Goal: Information Seeking & Learning: Learn about a topic

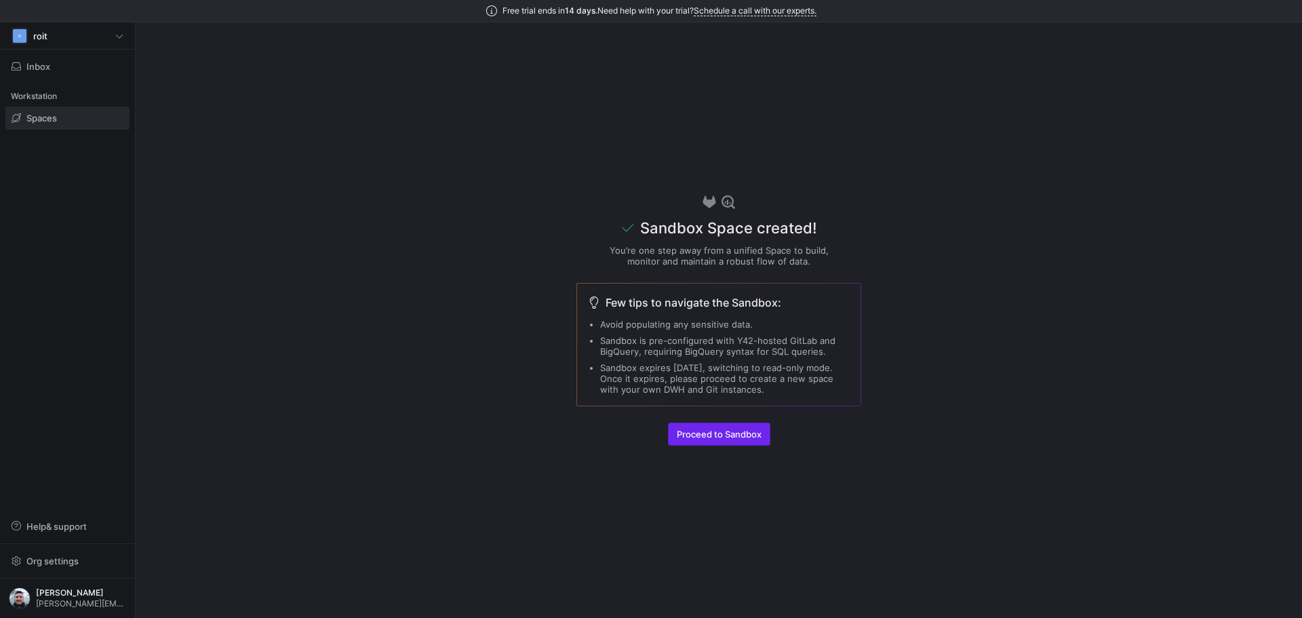
click at [704, 440] on span "button" at bounding box center [719, 434] width 101 height 22
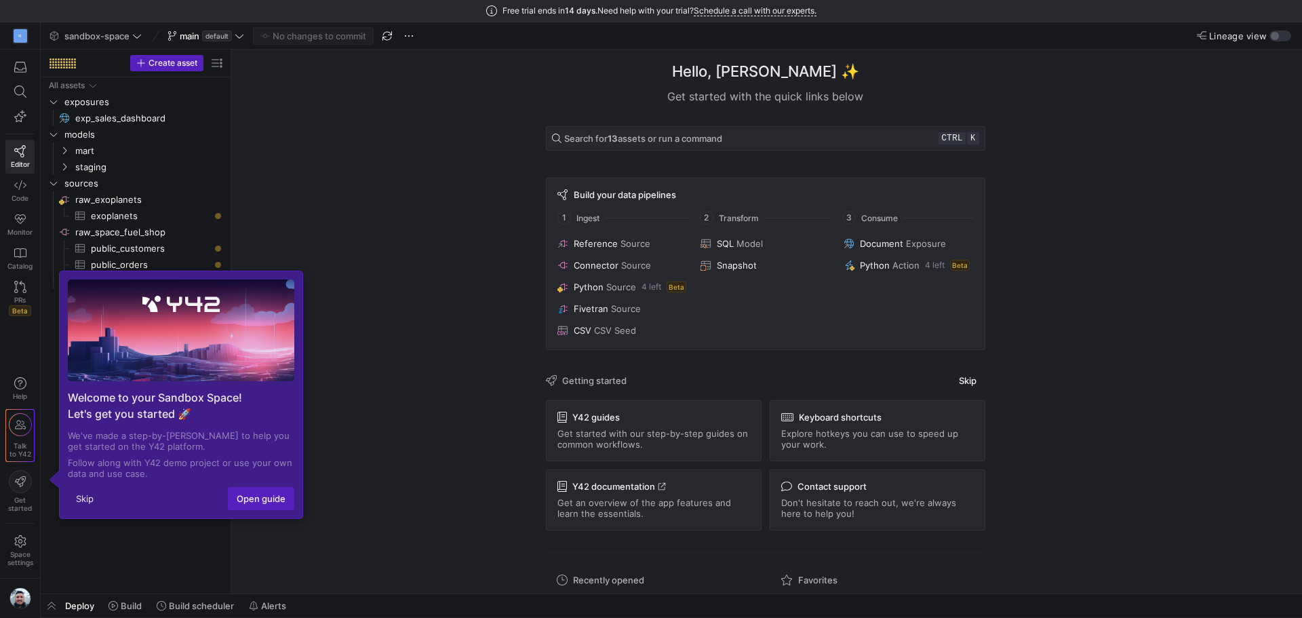
click at [248, 532] on div "Hello, Gregory ✨ Get started with the quick links below Search for 13 assets or…" at bounding box center [765, 322] width 1057 height 544
click at [245, 526] on div "Hello, Gregory ✨ Get started with the quick links below Search for 13 assets or…" at bounding box center [765, 322] width 1057 height 544
click at [270, 510] on div "Skip Open guide" at bounding box center [181, 502] width 243 height 31
click at [260, 501] on span "Open guide" at bounding box center [261, 498] width 49 height 11
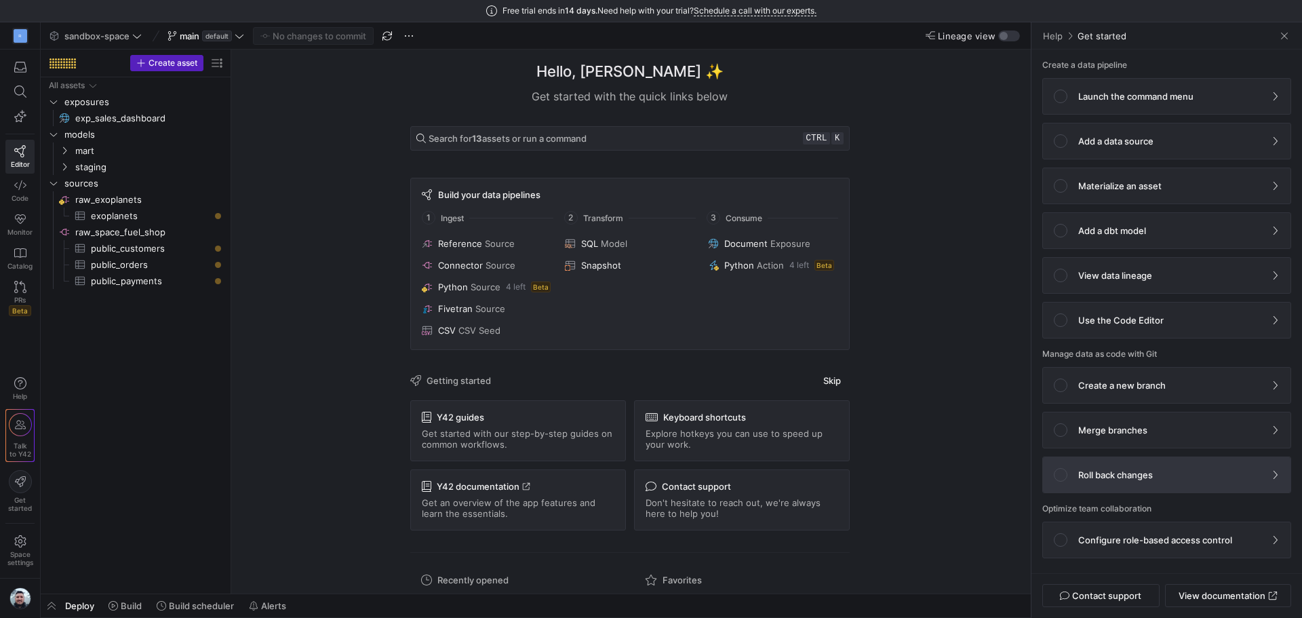
scroll to position [4, 0]
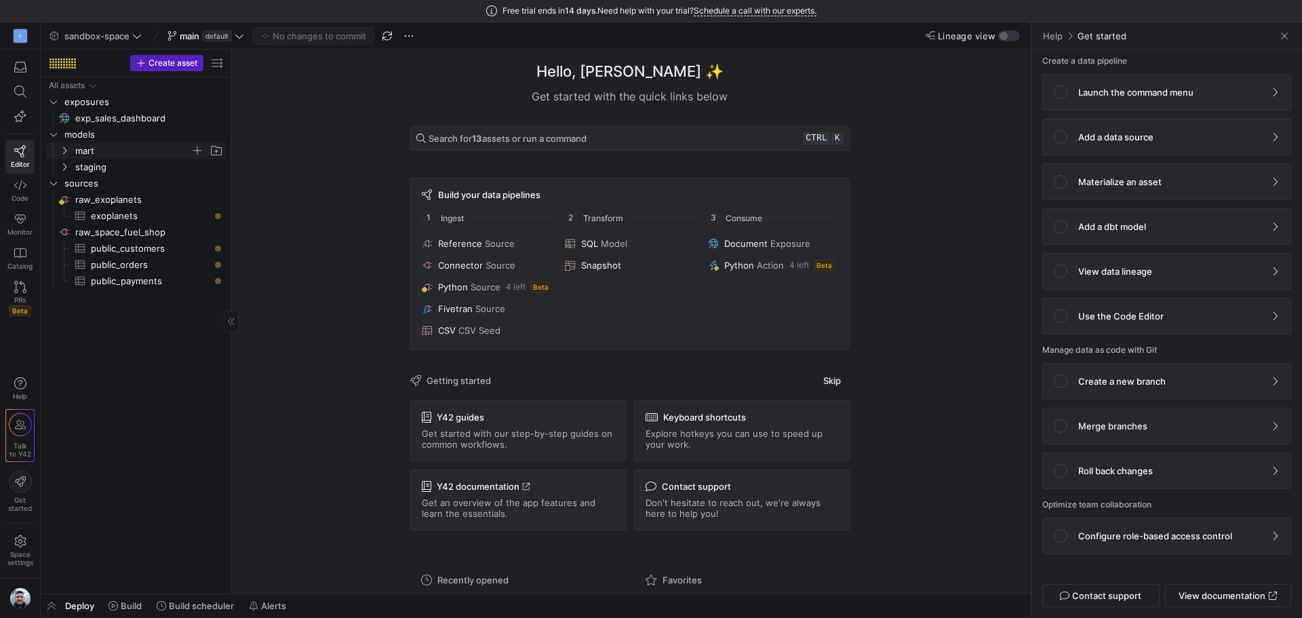
click at [60, 149] on icon "Press SPACE to select this row." at bounding box center [64, 150] width 9 height 8
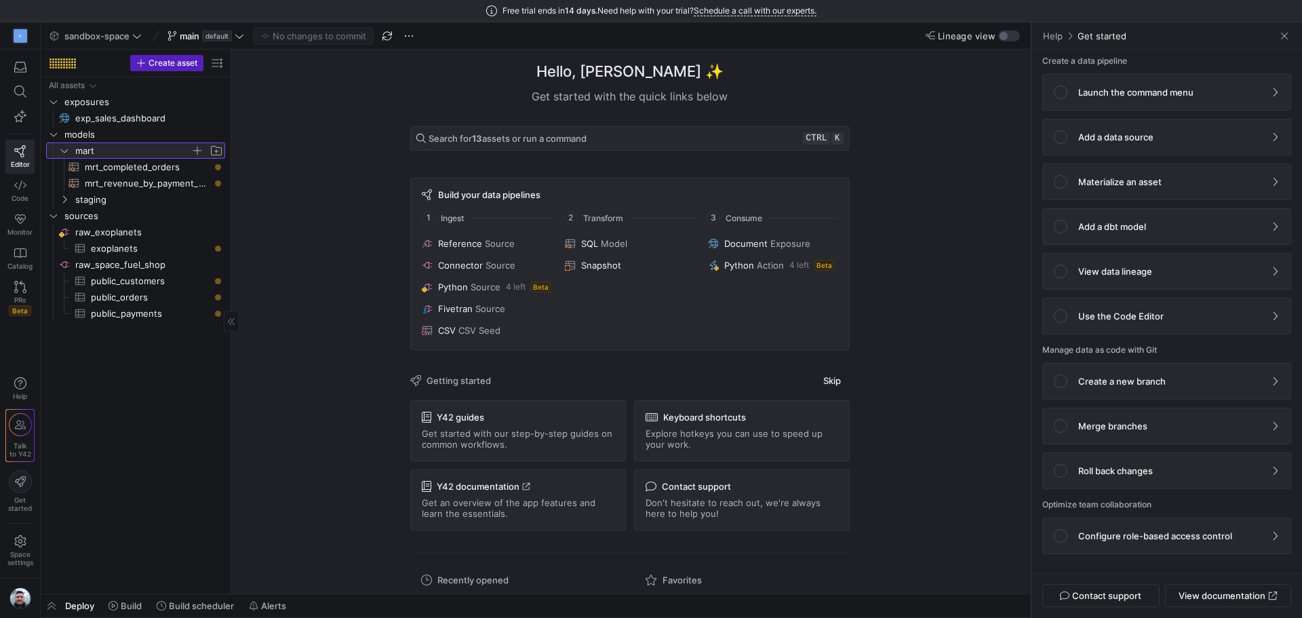
click at [60, 149] on icon at bounding box center [64, 150] width 9 height 8
click at [66, 168] on icon "Press SPACE to select this row." at bounding box center [64, 166] width 3 height 7
click at [66, 151] on icon "Press SPACE to select this row." at bounding box center [64, 150] width 3 height 7
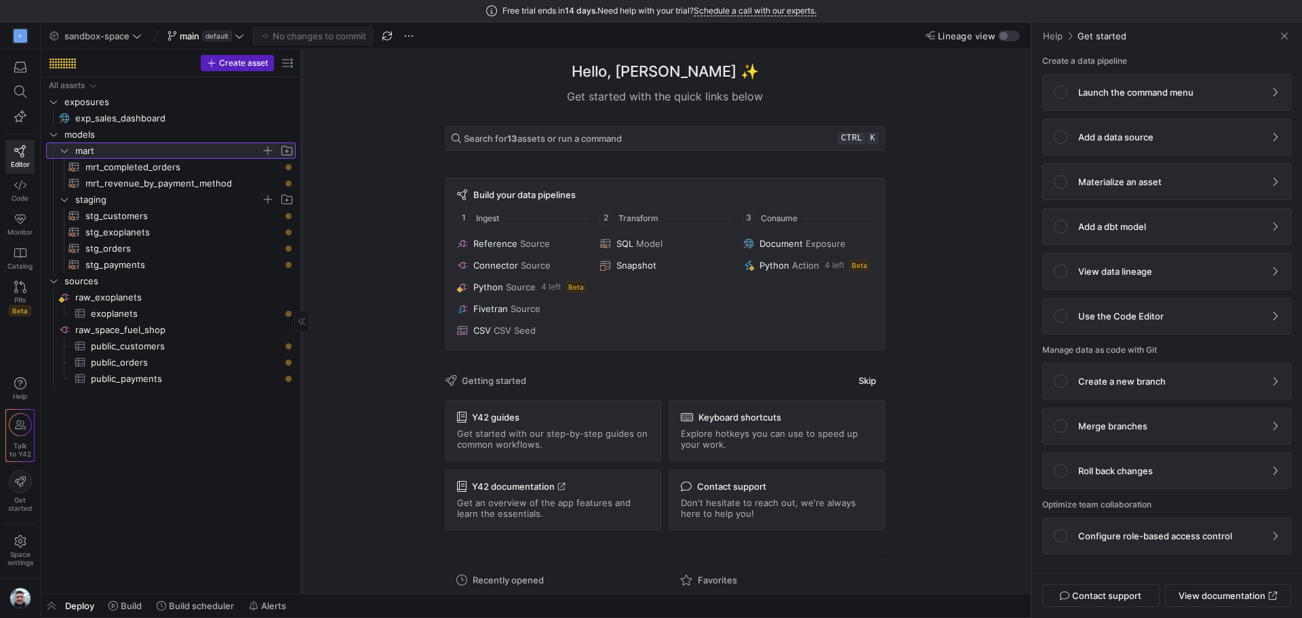
drag, startPoint x: 231, startPoint y: 201, endPoint x: 315, endPoint y: 199, distance: 84.8
click at [302, 199] on div at bounding box center [301, 322] width 1 height 544
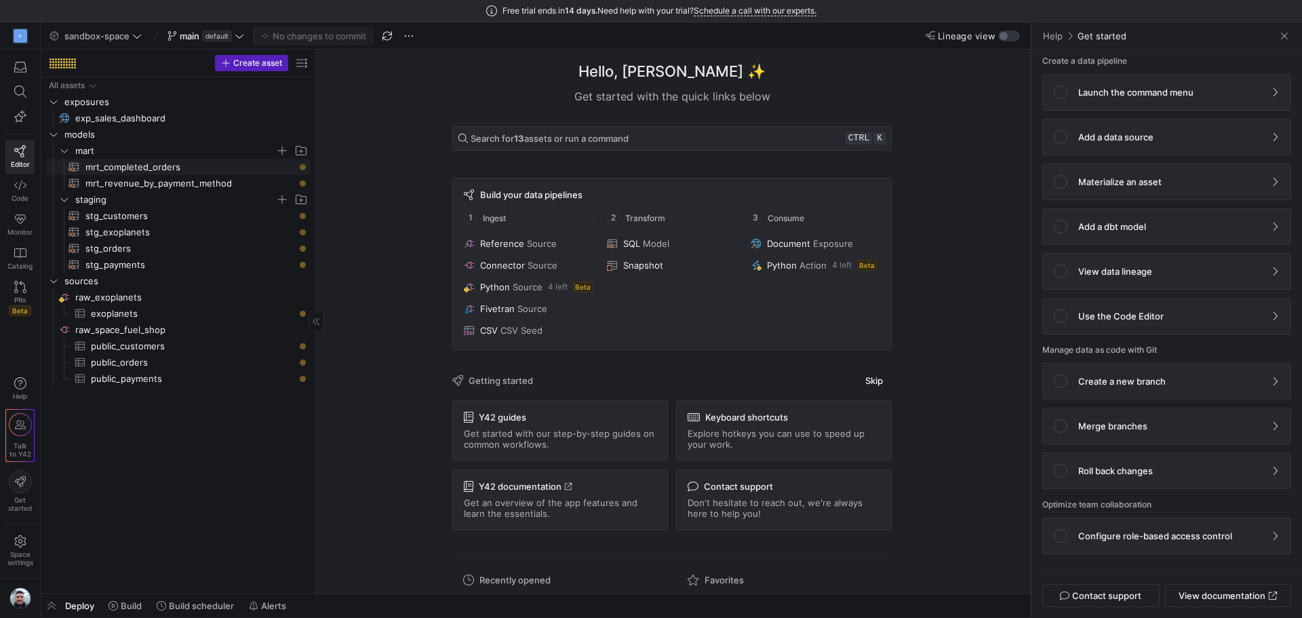
click at [132, 168] on span "mrt_completed_orders​​​​​​​​​​" at bounding box center [189, 167] width 209 height 16
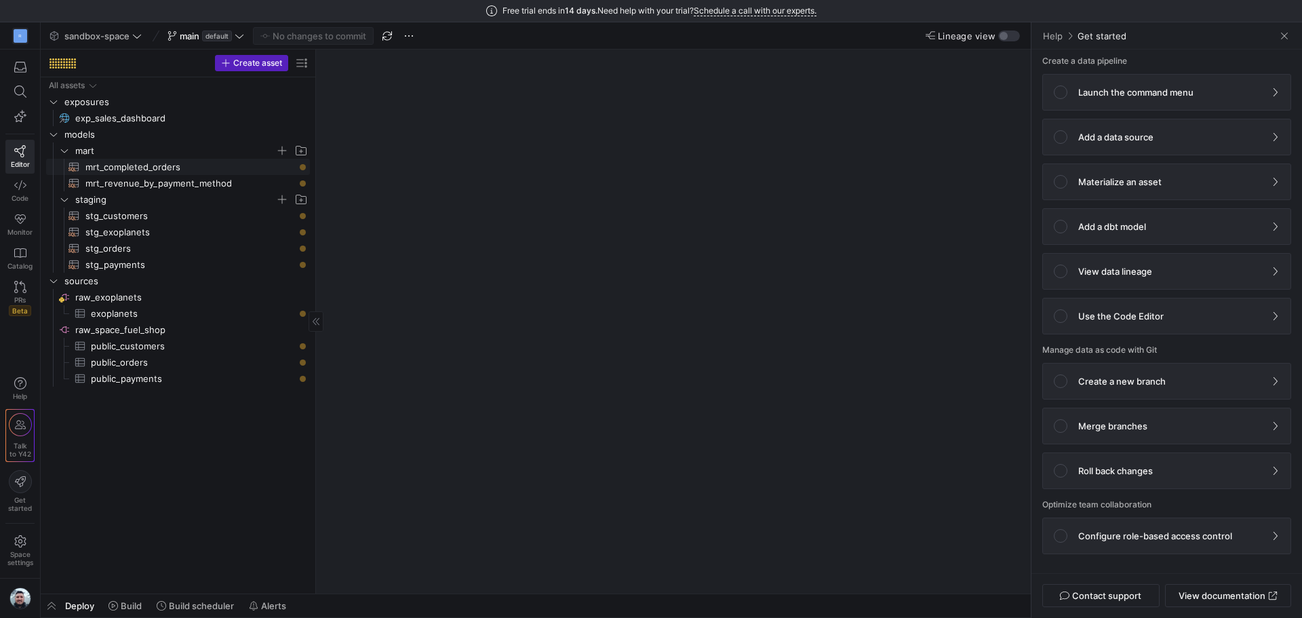
click at [133, 168] on span "mrt_completed_orders​​​​​​​​​​" at bounding box center [189, 167] width 209 height 16
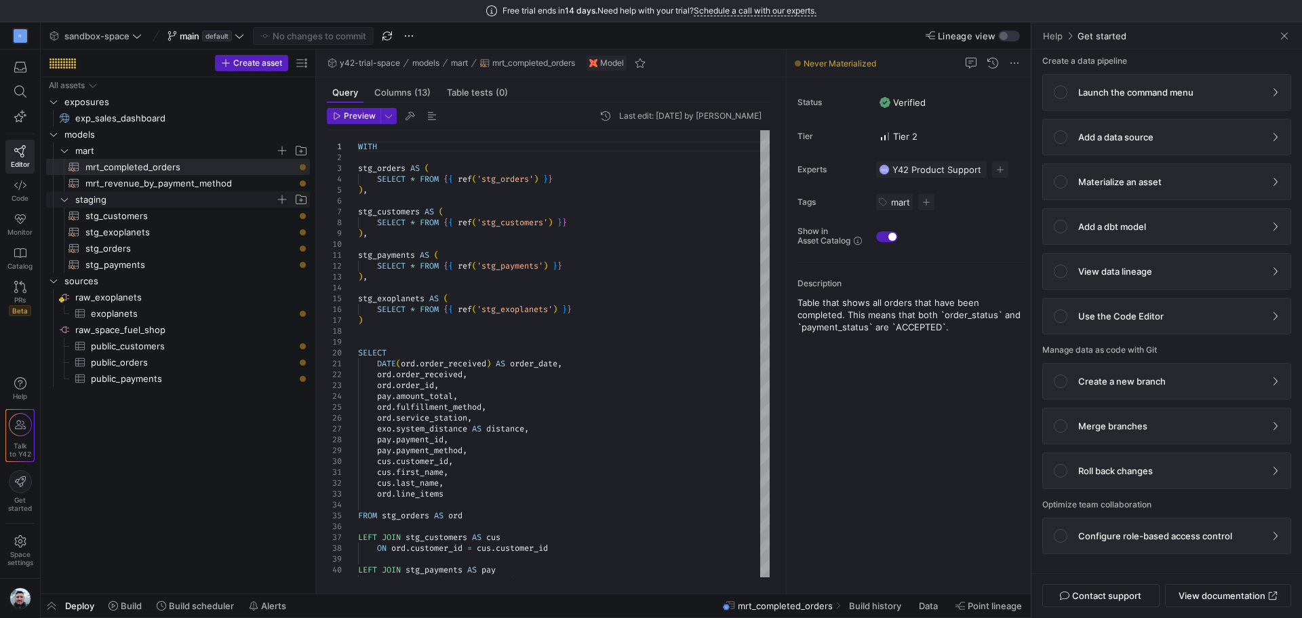
click at [147, 193] on span "staging" at bounding box center [175, 200] width 200 height 16
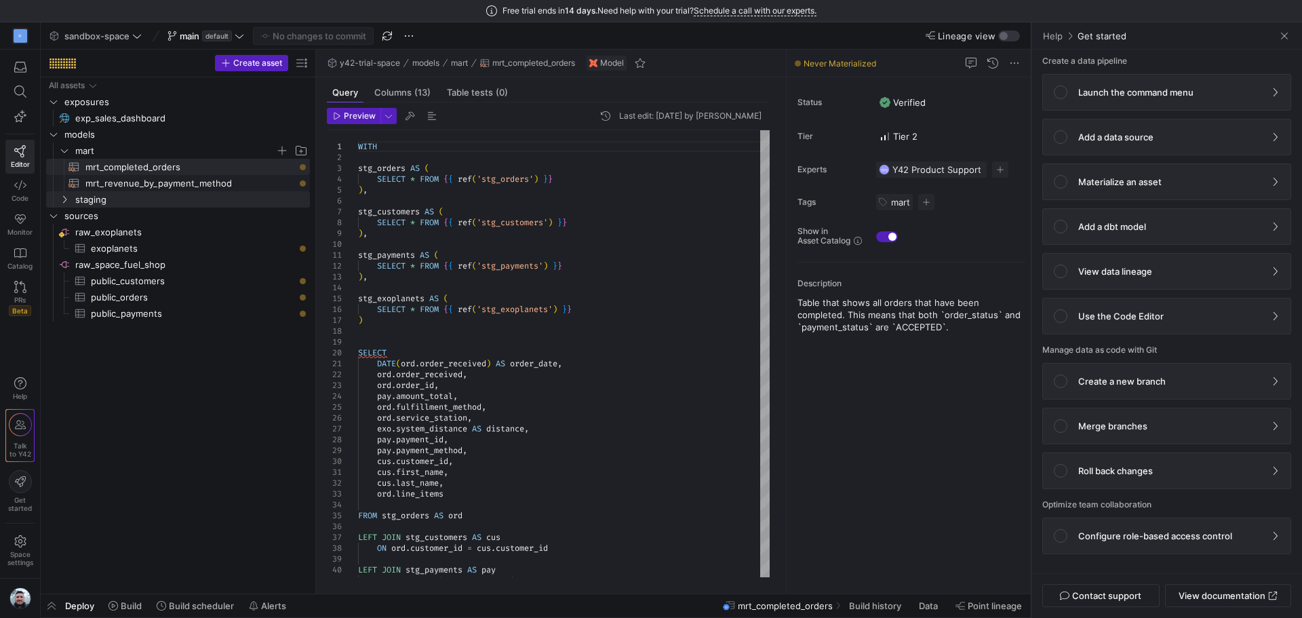
click at [155, 182] on span "mrt_revenue_by_payment_method​​​​​​​​​​" at bounding box center [189, 184] width 209 height 16
type textarea "WITH stg_orders AS ( SELECT * FROM {{ ref('stg_orders') }} ), stg_payments AS (…"
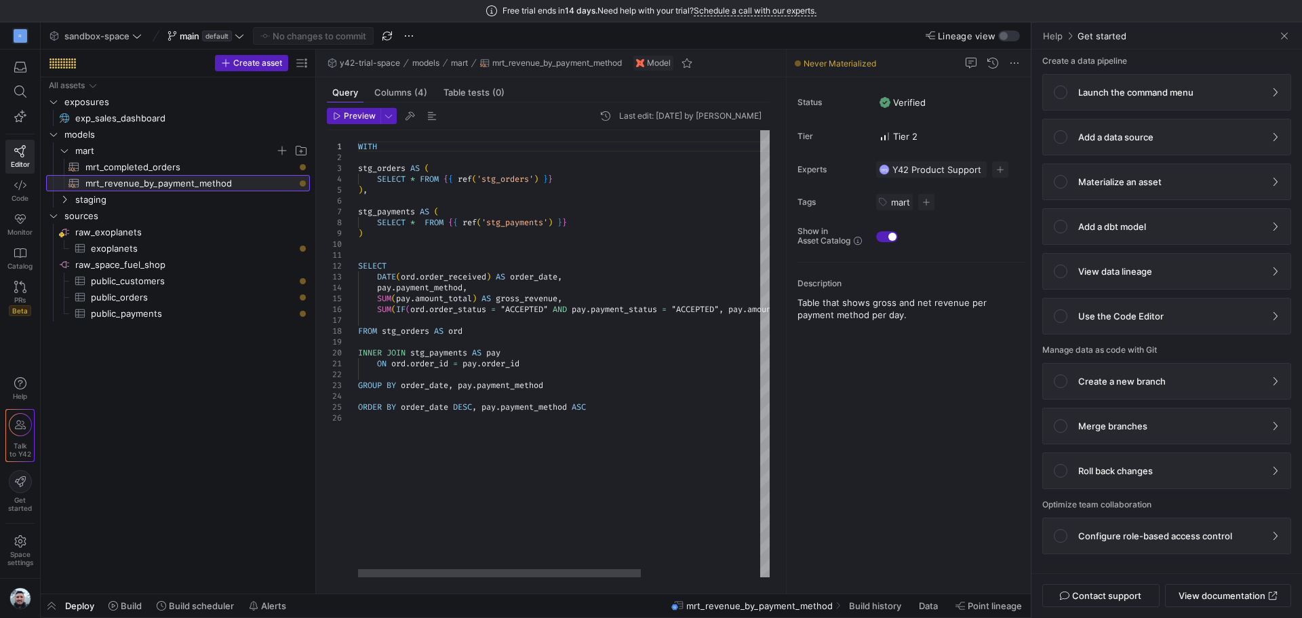
click at [155, 182] on span "mrt_revenue_by_payment_method​​​​​​​​​​" at bounding box center [189, 184] width 209 height 16
click at [111, 199] on span "staging" at bounding box center [175, 200] width 200 height 16
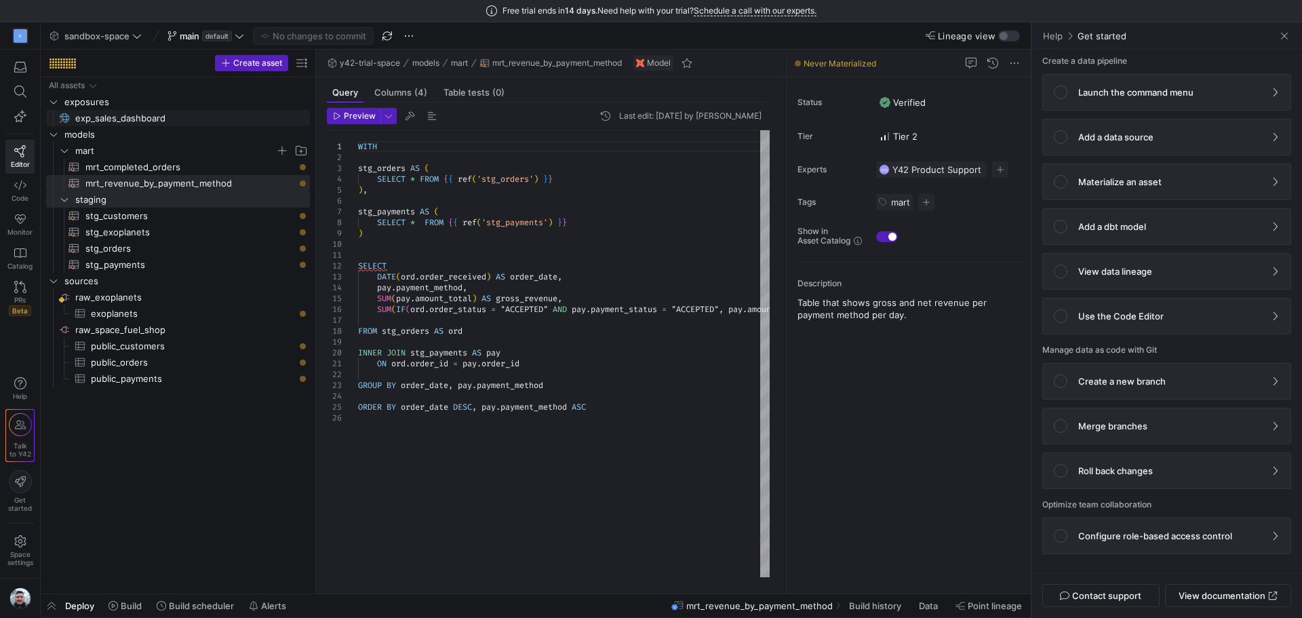
click at [120, 118] on span "exp_sales_dashboard​​​​​" at bounding box center [184, 119] width 219 height 16
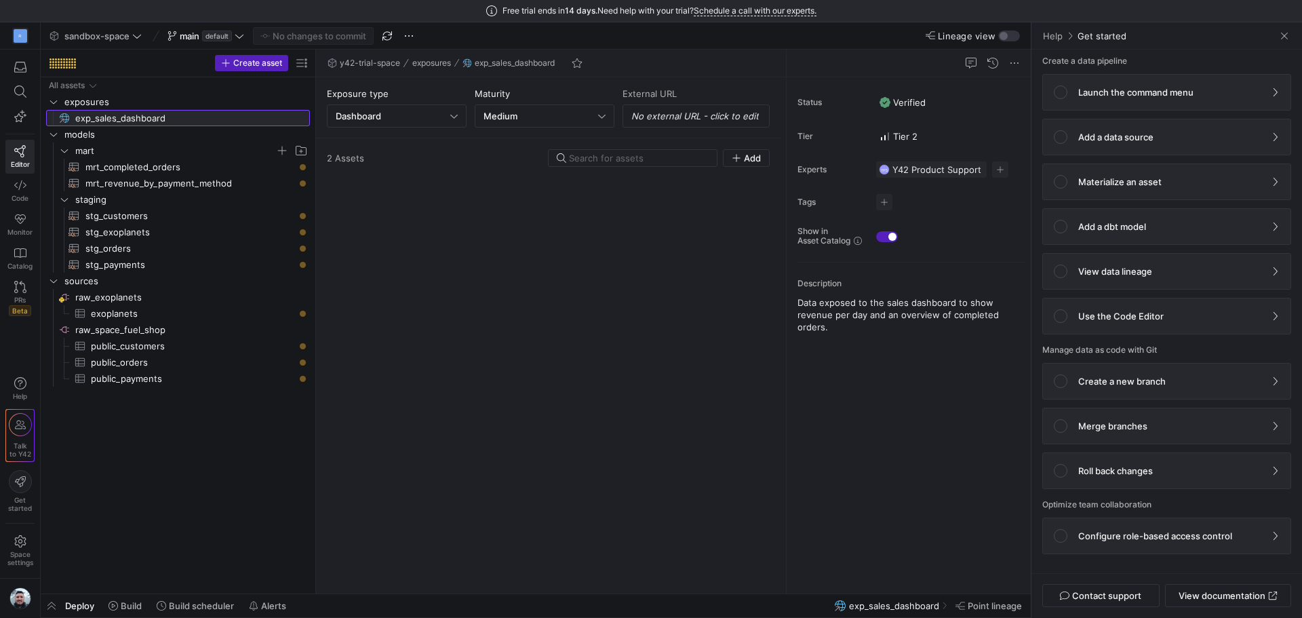
click at [120, 118] on span "exp_sales_dashboard​​​​​" at bounding box center [184, 119] width 219 height 16
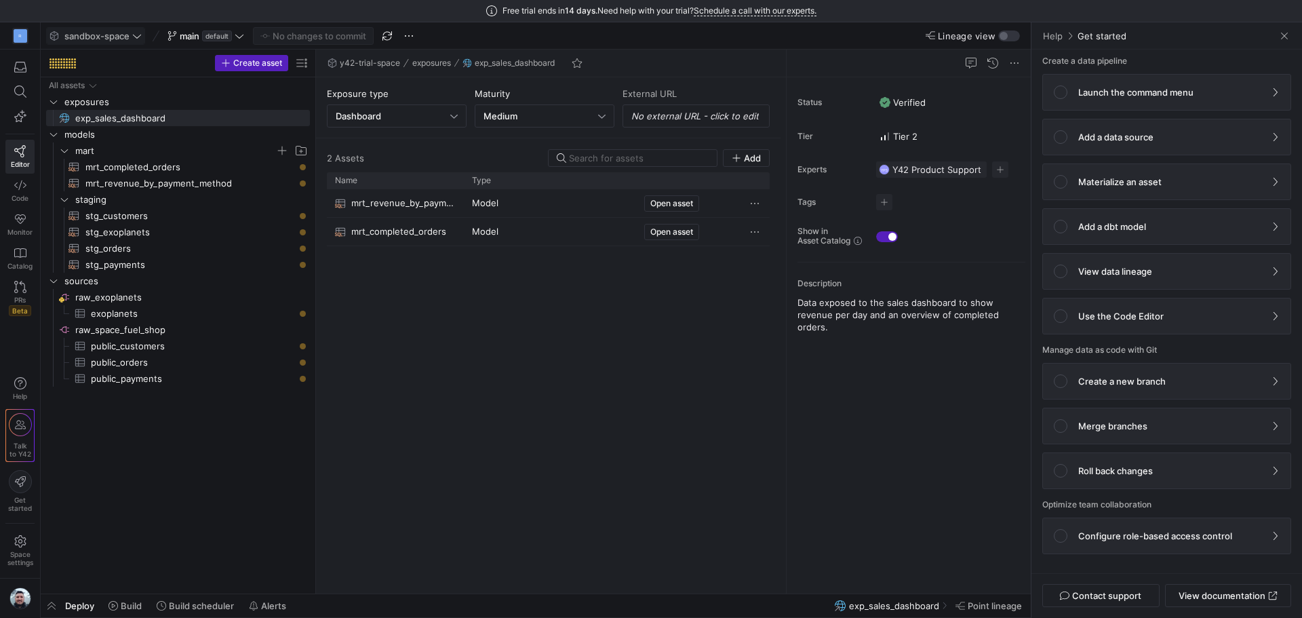
click at [125, 36] on span "sandbox-space" at bounding box center [96, 36] width 65 height 11
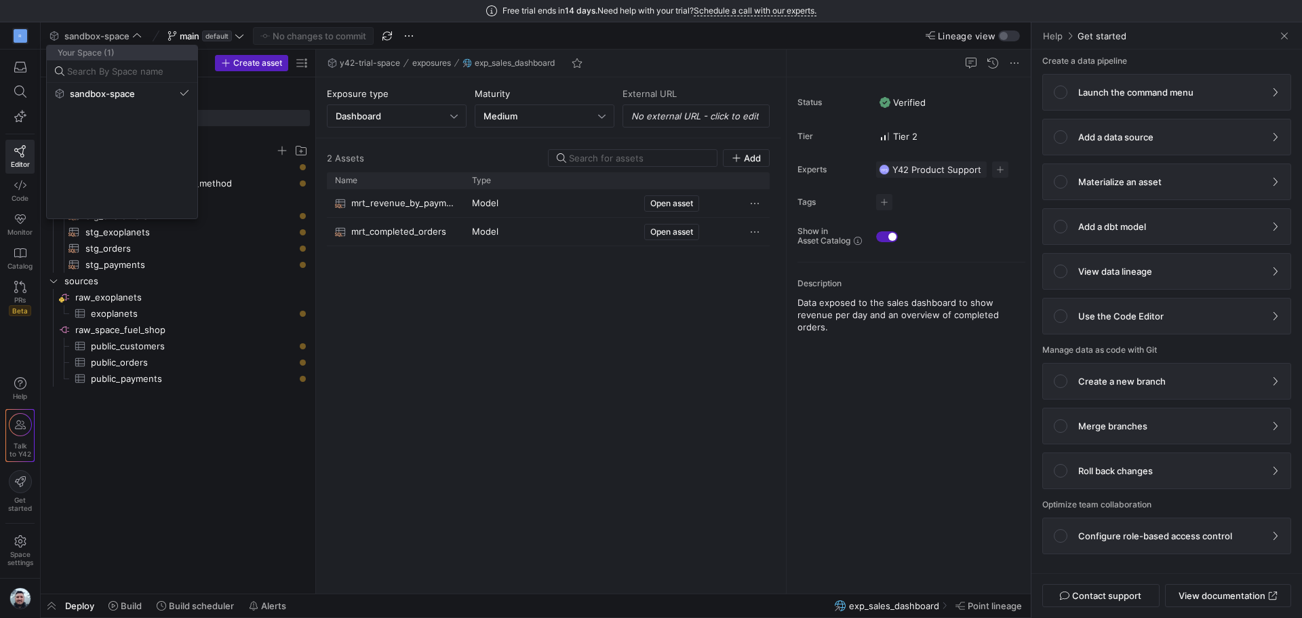
click at [128, 37] on div at bounding box center [651, 309] width 1302 height 618
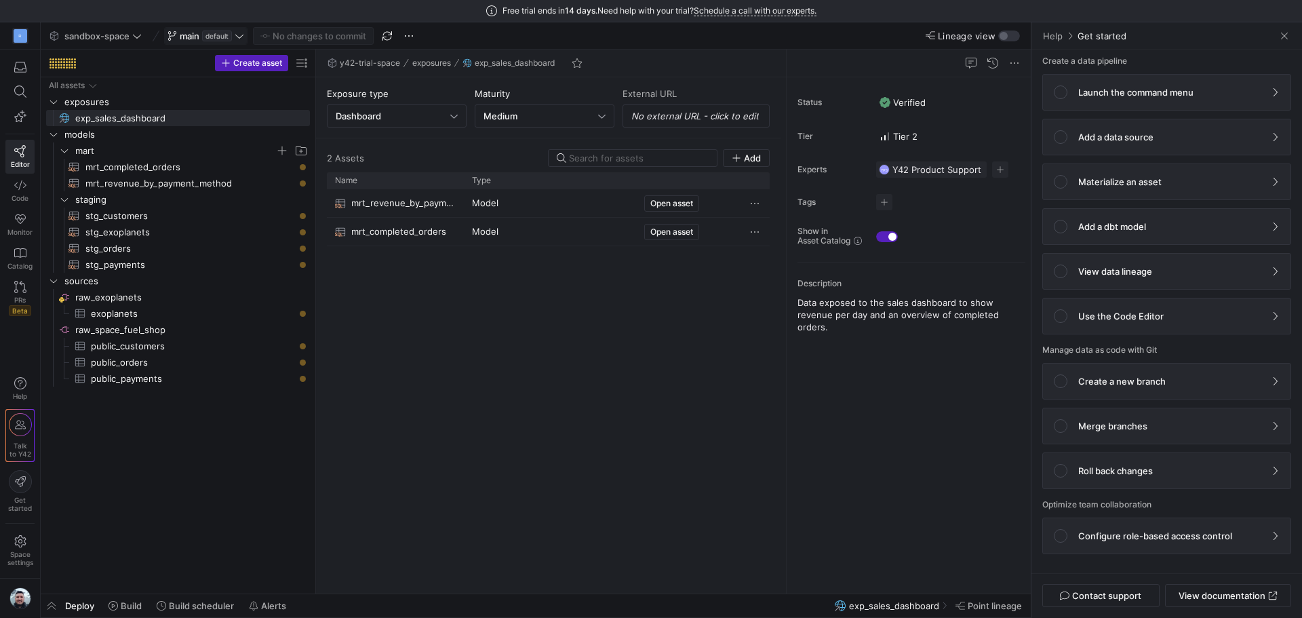
click at [181, 39] on span "main" at bounding box center [190, 36] width 20 height 11
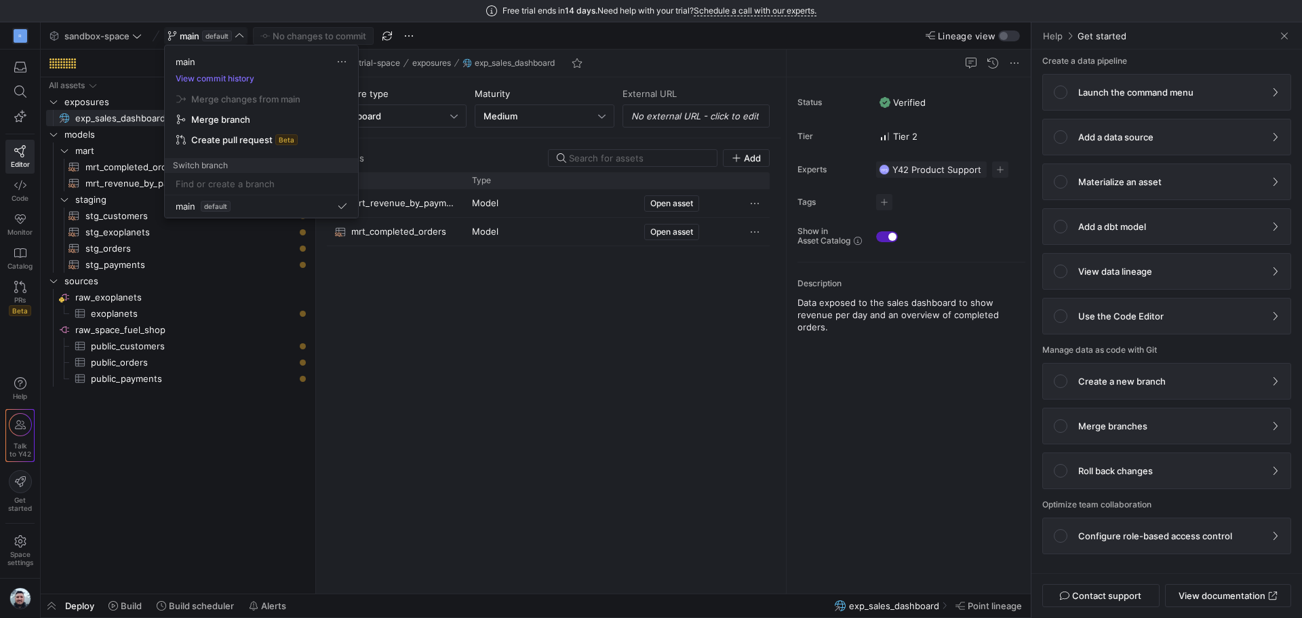
click at [181, 39] on div at bounding box center [651, 309] width 1302 height 618
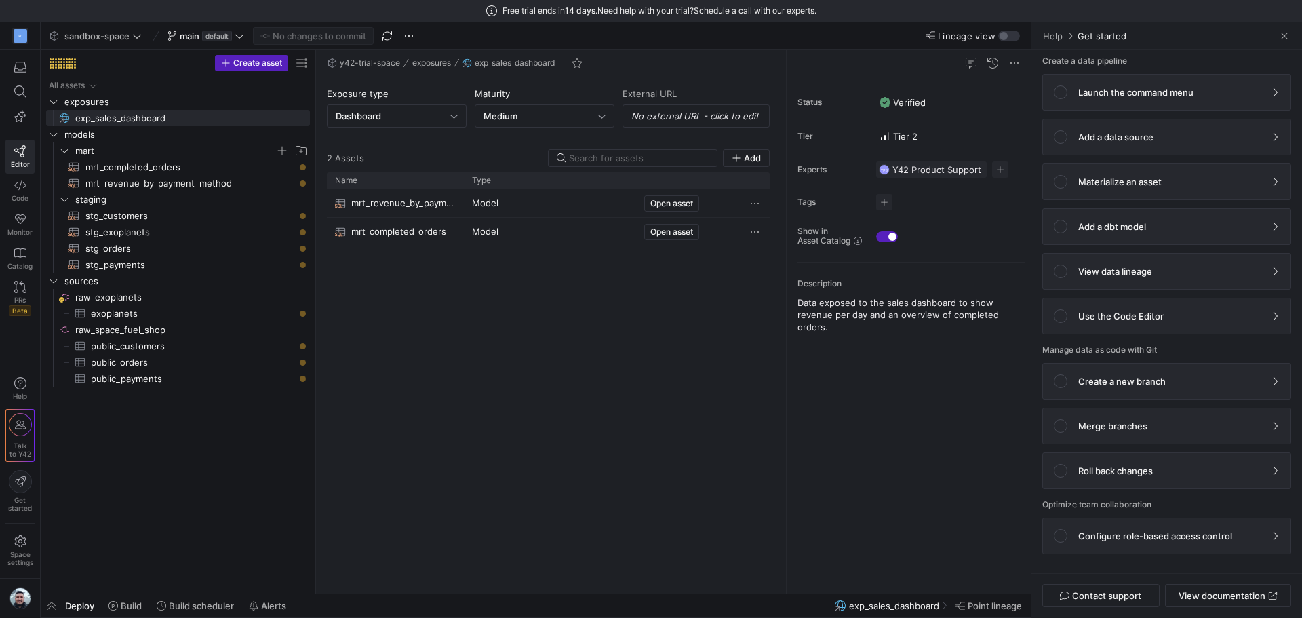
click at [564, 302] on div "mrt_revenue_by_payment_method Model Open asset mrt_completed_orders Model Open …" at bounding box center [548, 385] width 443 height 393
click at [1008, 40] on button "Lineage view" at bounding box center [1009, 36] width 22 height 11
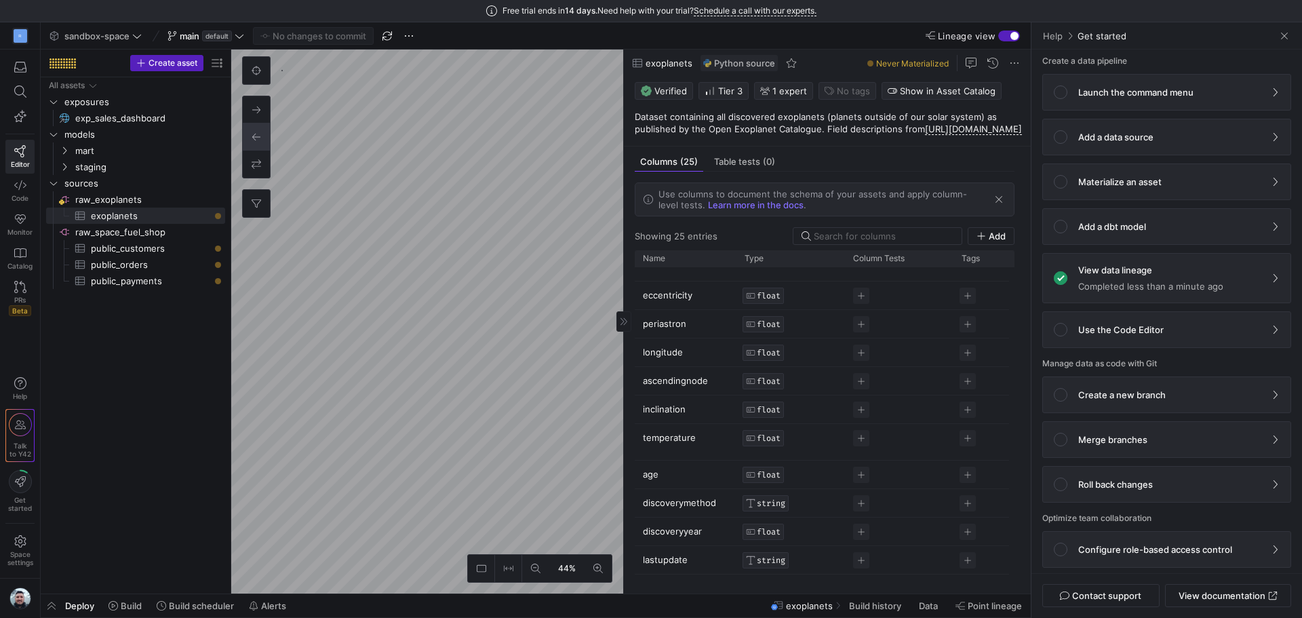
scroll to position [534, 0]
click at [745, 184] on div "Use columns to document the schema of your assets and apply column-level tests.…" at bounding box center [825, 377] width 402 height 411
click at [743, 166] on span "Table tests (0)" at bounding box center [744, 161] width 61 height 9
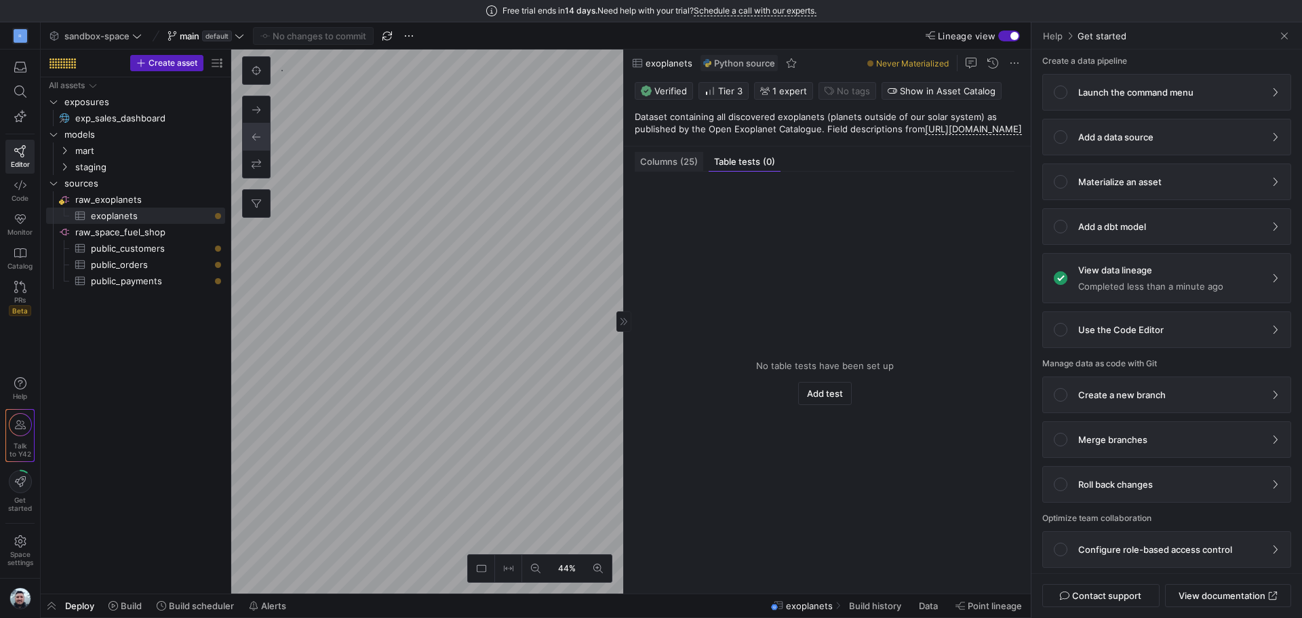
click at [676, 166] on span "Columns (25)" at bounding box center [669, 161] width 58 height 9
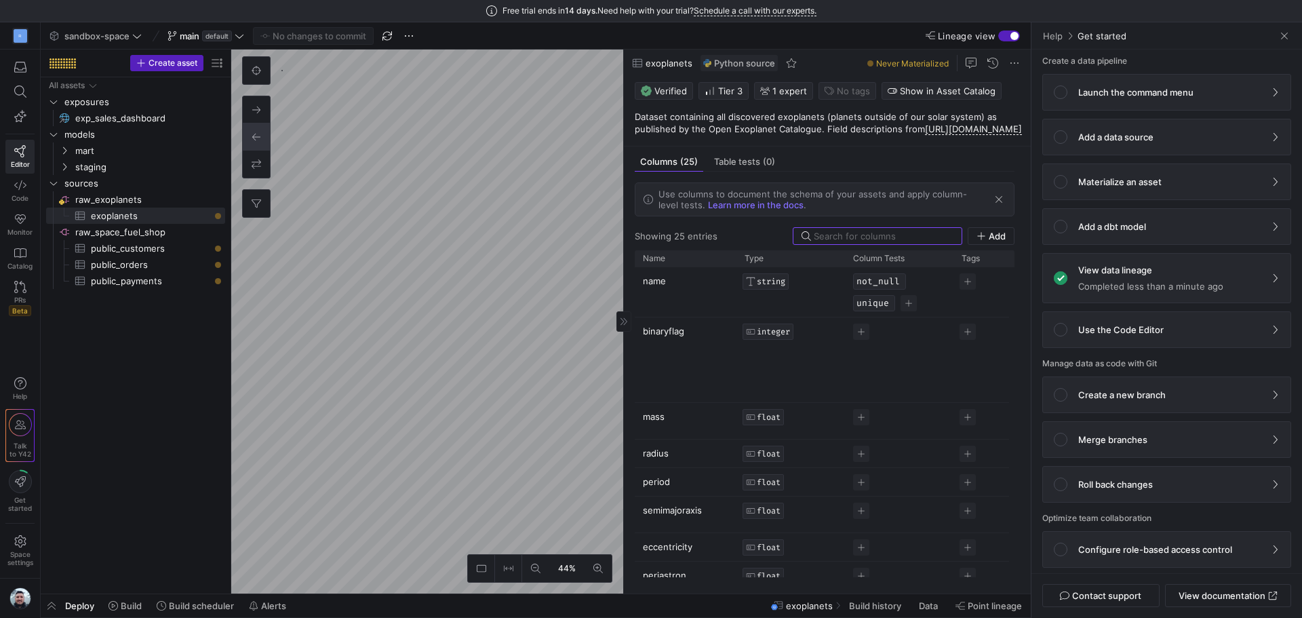
click at [1005, 206] on span "button" at bounding box center [999, 200] width 14 height 14
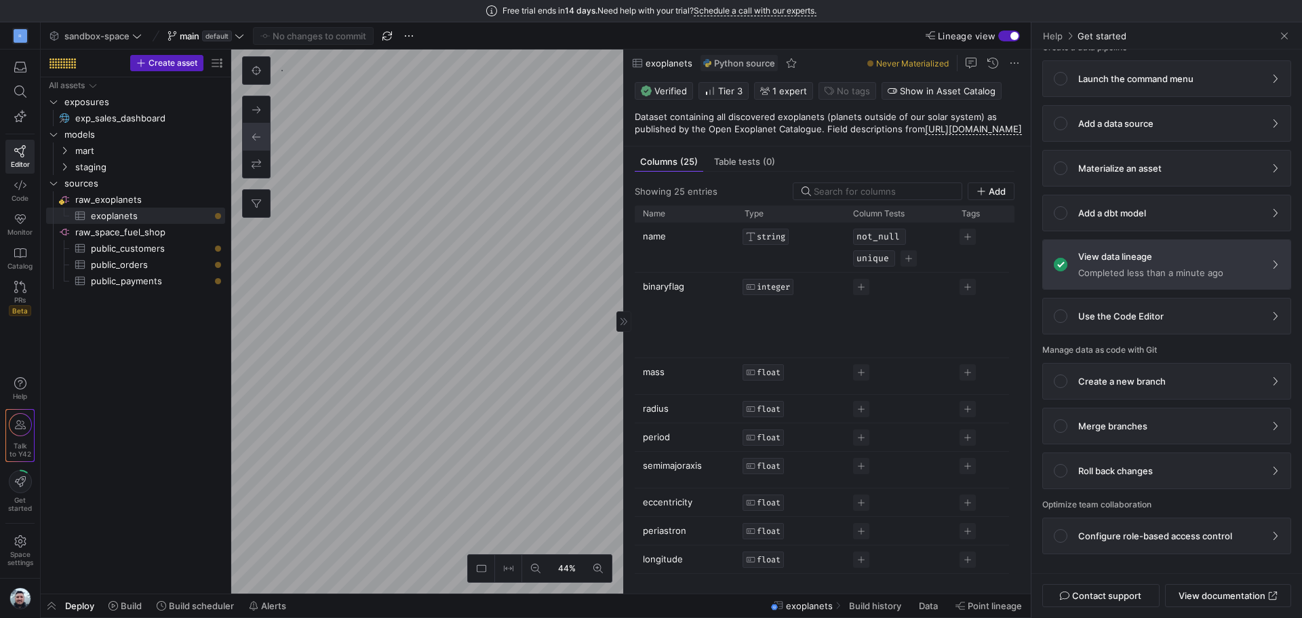
scroll to position [0, 0]
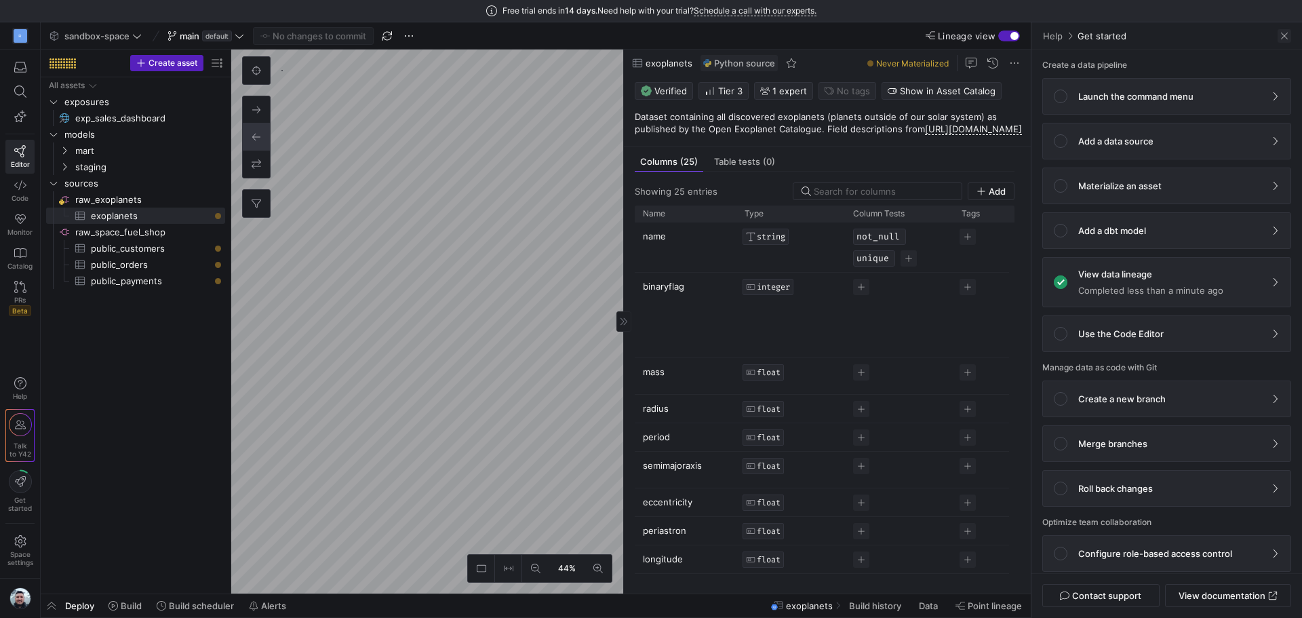
click at [1289, 40] on span at bounding box center [1285, 36] width 14 height 14
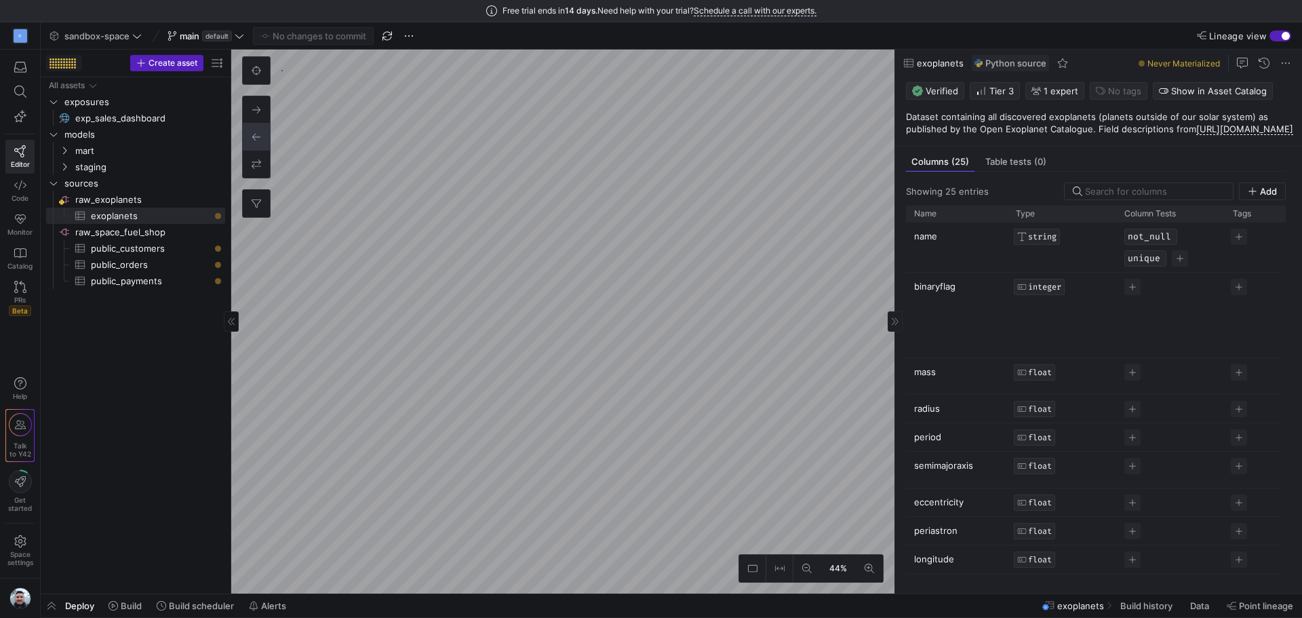
click at [58, 60] on div at bounding box center [63, 63] width 26 height 10
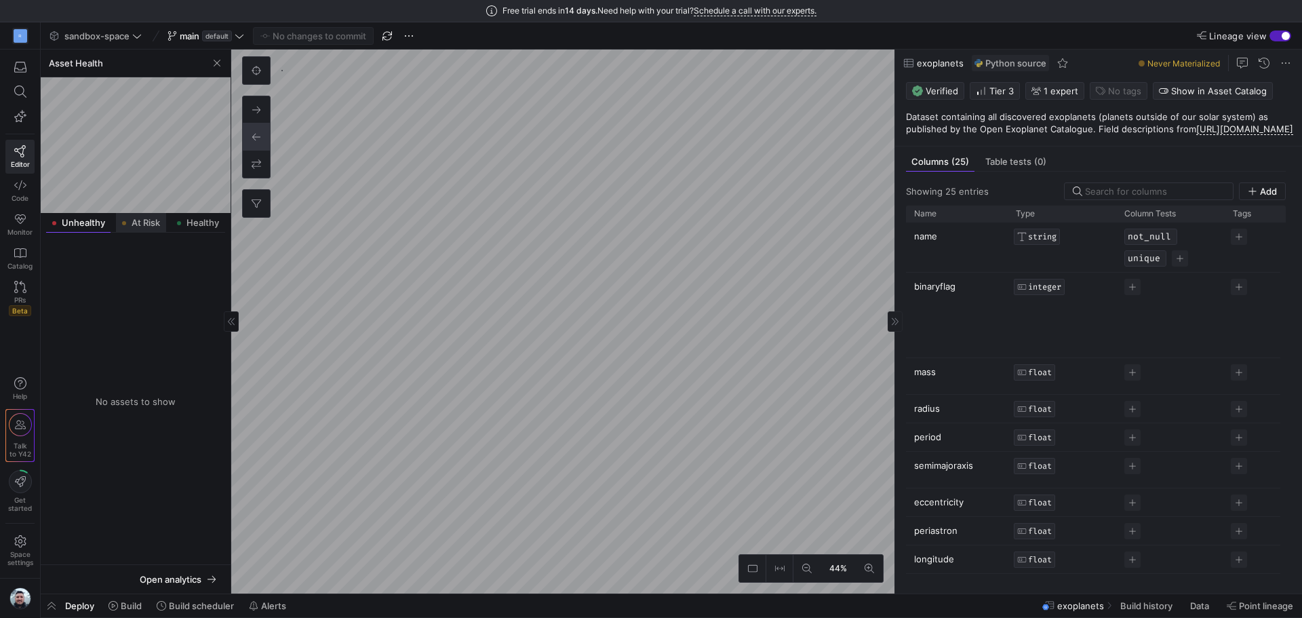
click at [154, 226] on span "At Risk" at bounding box center [146, 222] width 28 height 9
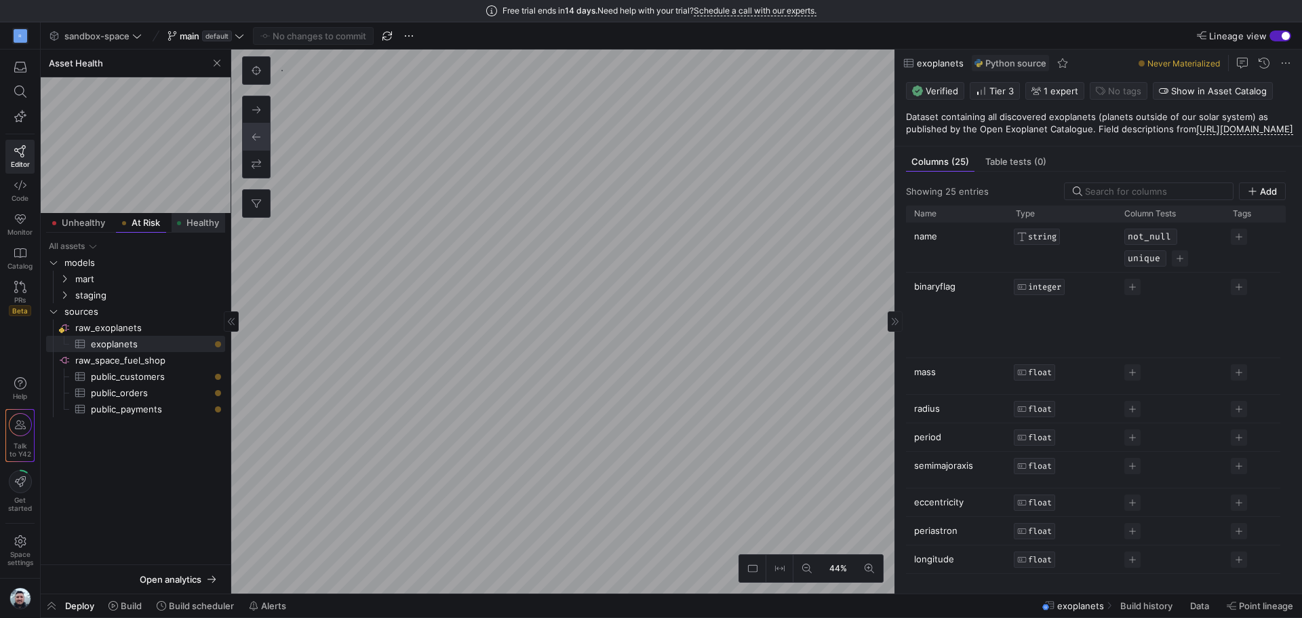
click at [203, 222] on span "Healthy" at bounding box center [203, 222] width 33 height 9
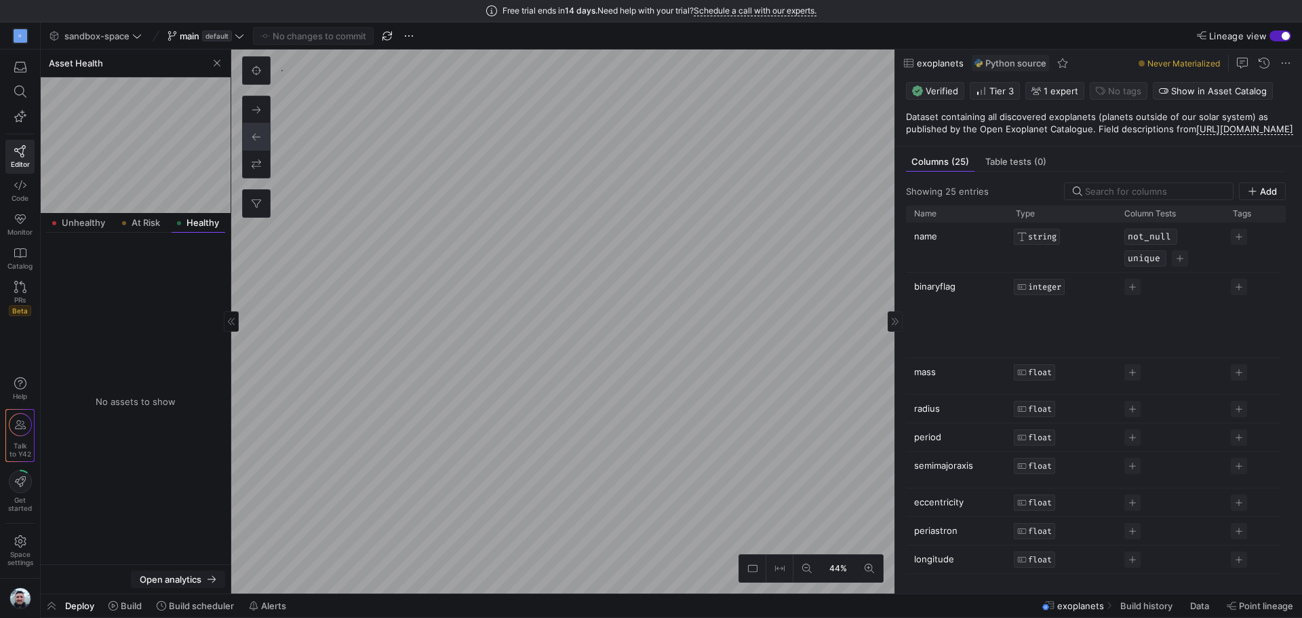
click at [195, 585] on span "button" at bounding box center [178, 579] width 93 height 16
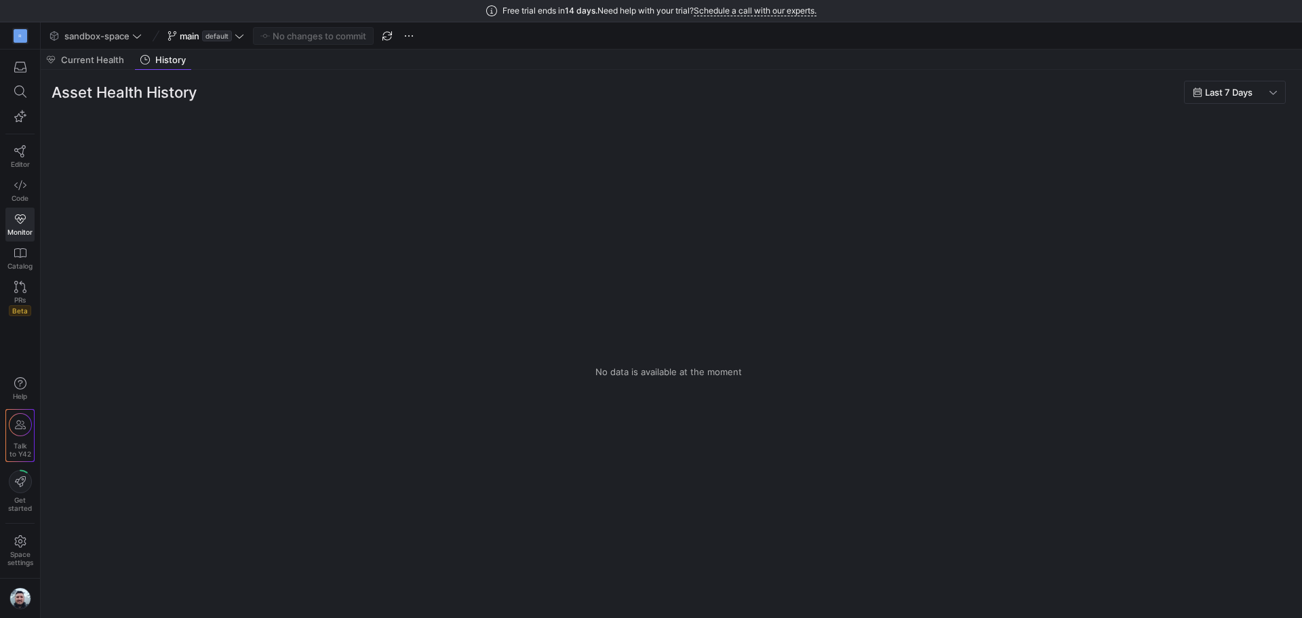
click at [834, 323] on y42-empty-state "No data is available at the moment" at bounding box center [669, 371] width 1234 height 492
click at [102, 58] on span "Current Health" at bounding box center [92, 60] width 63 height 9
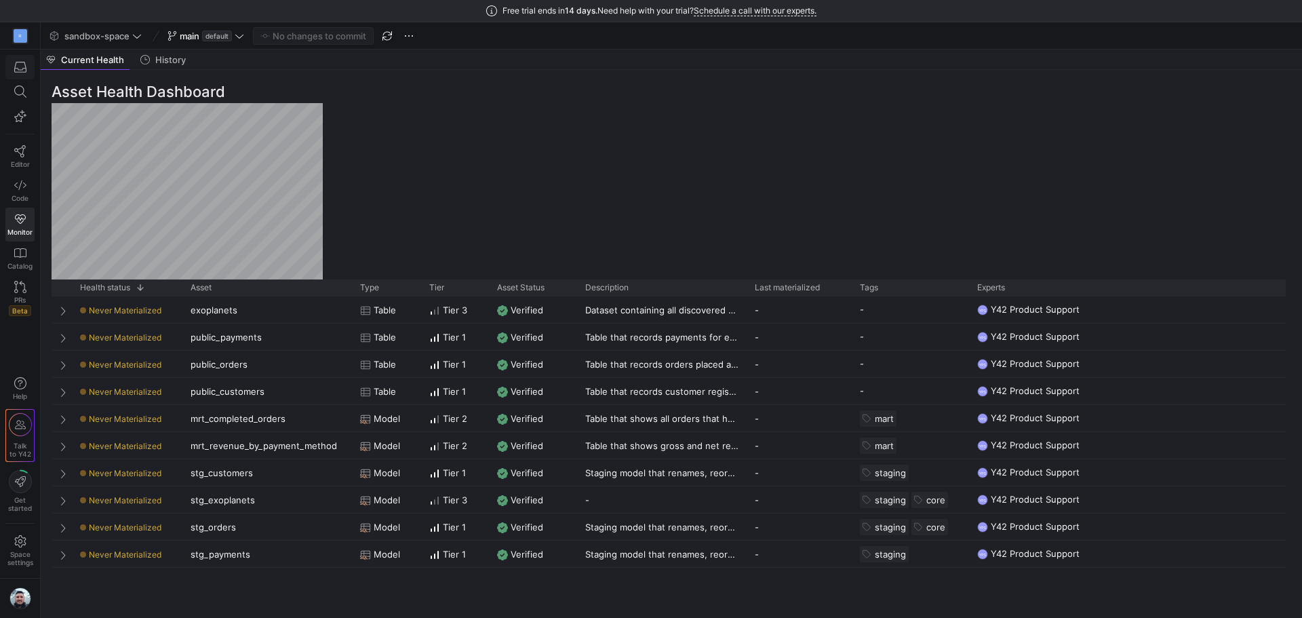
click at [24, 64] on icon "button" at bounding box center [20, 67] width 12 height 12
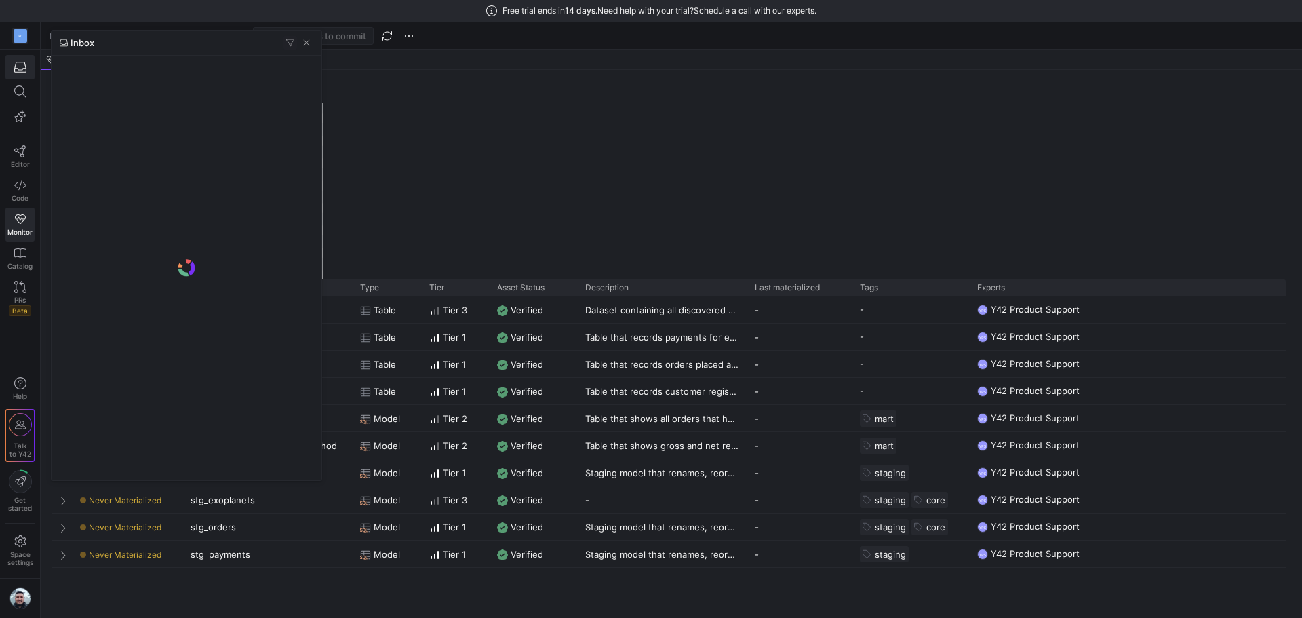
click at [14, 72] on div at bounding box center [651, 309] width 1302 height 618
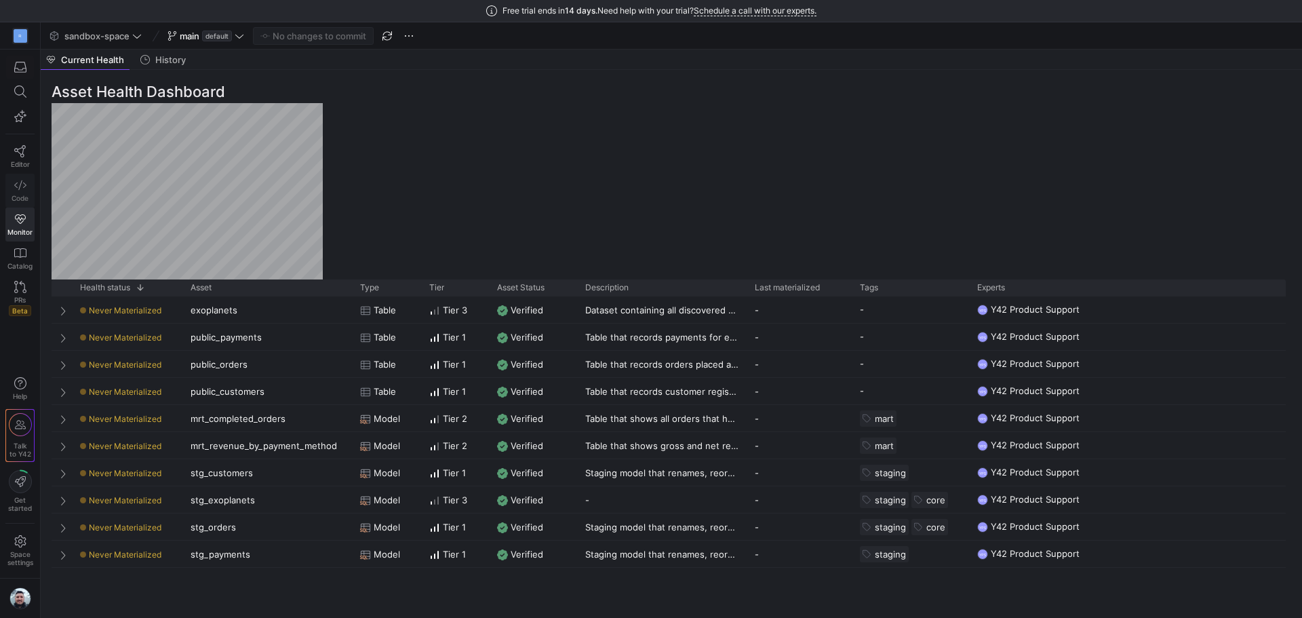
click at [20, 191] on link "Code" at bounding box center [19, 191] width 29 height 34
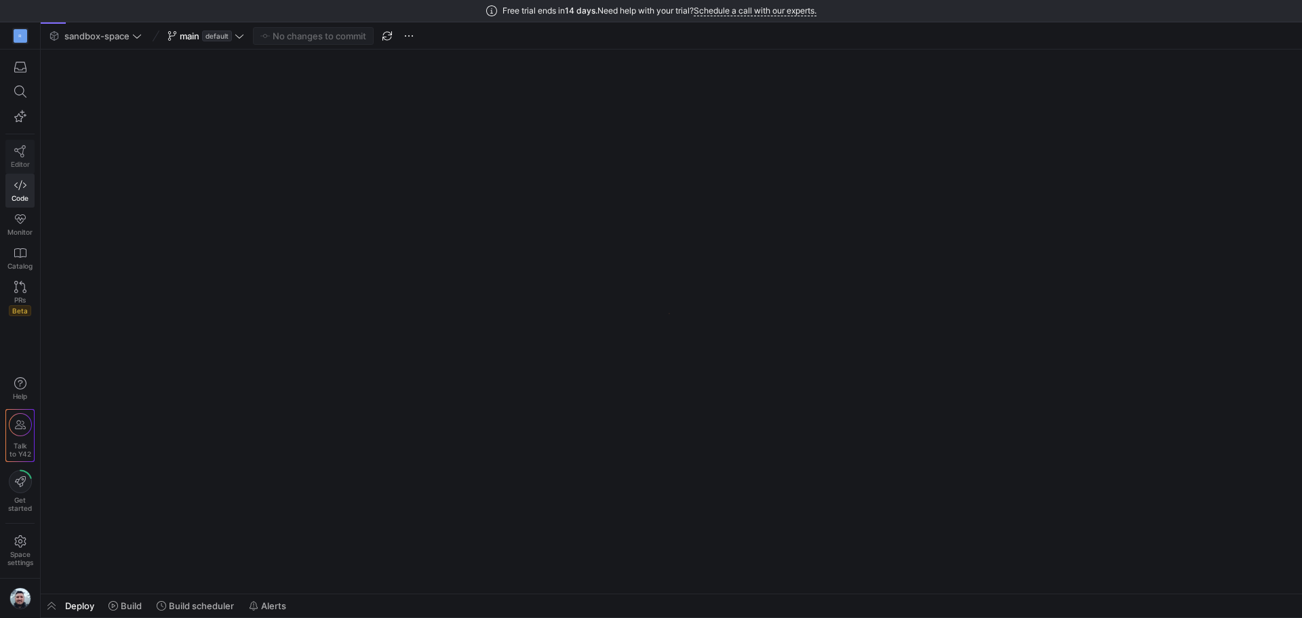
click at [17, 146] on icon at bounding box center [20, 151] width 12 height 12
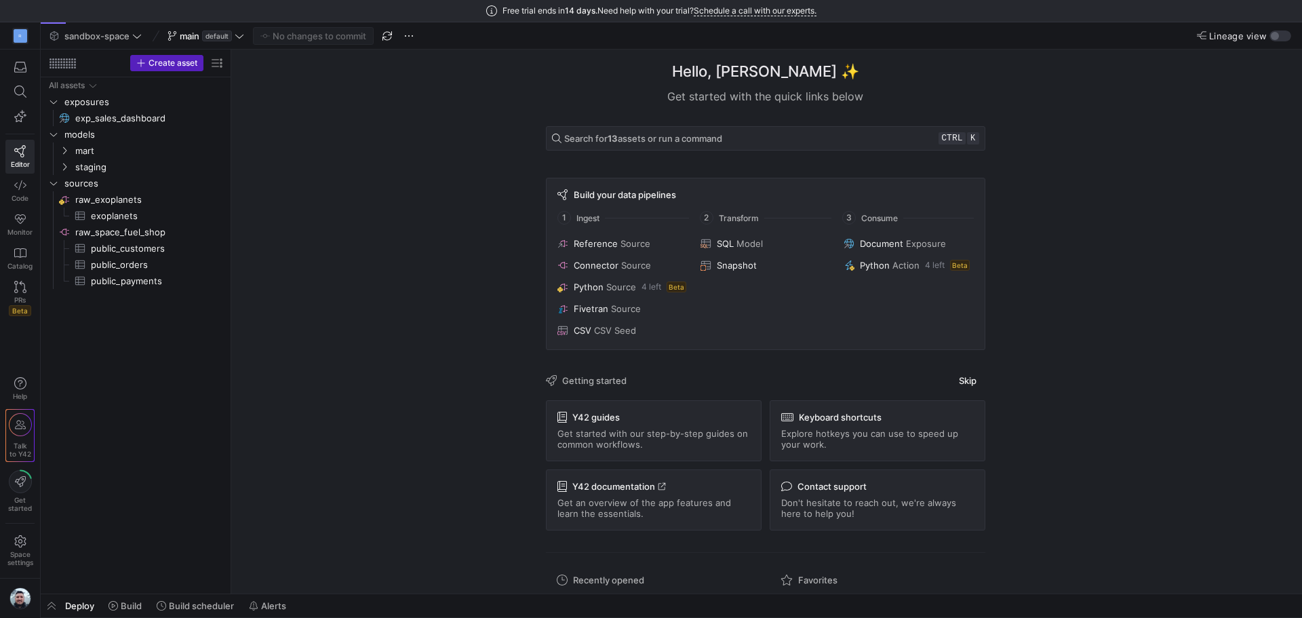
click at [408, 189] on div "Hello, Gregory ✨ Get started with the quick links below Search for 13 assets or…" at bounding box center [765, 322] width 1057 height 544
click at [615, 135] on strong "13" at bounding box center [613, 138] width 10 height 11
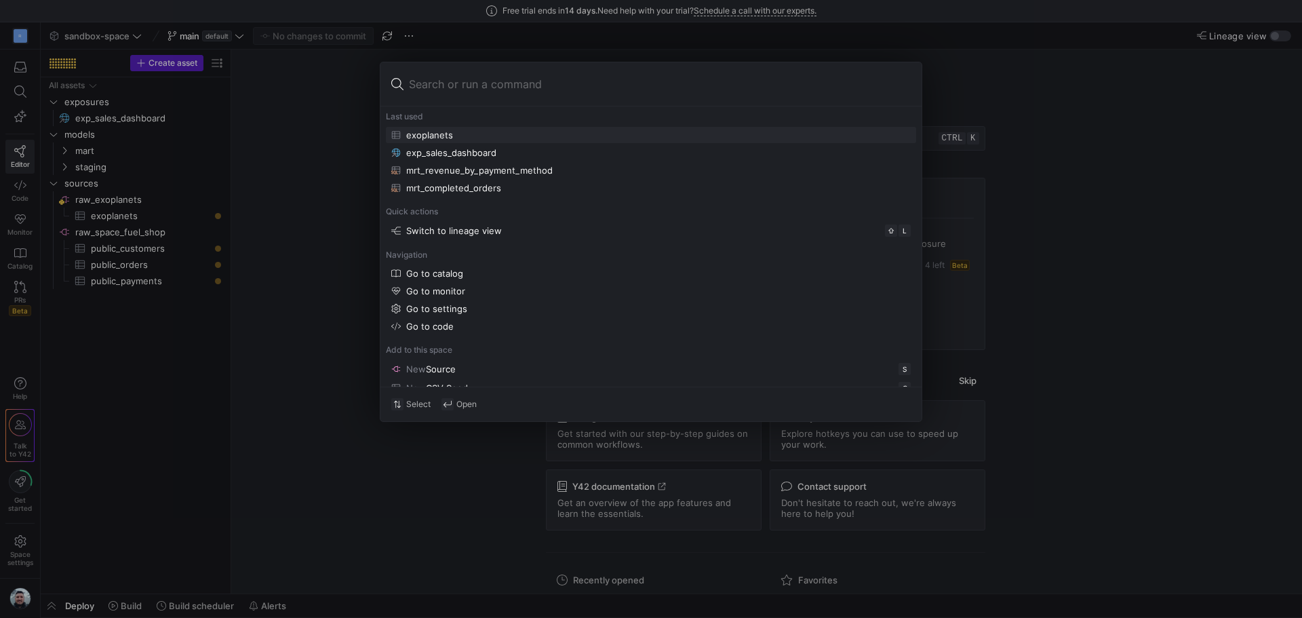
click at [1118, 133] on div at bounding box center [651, 309] width 1302 height 618
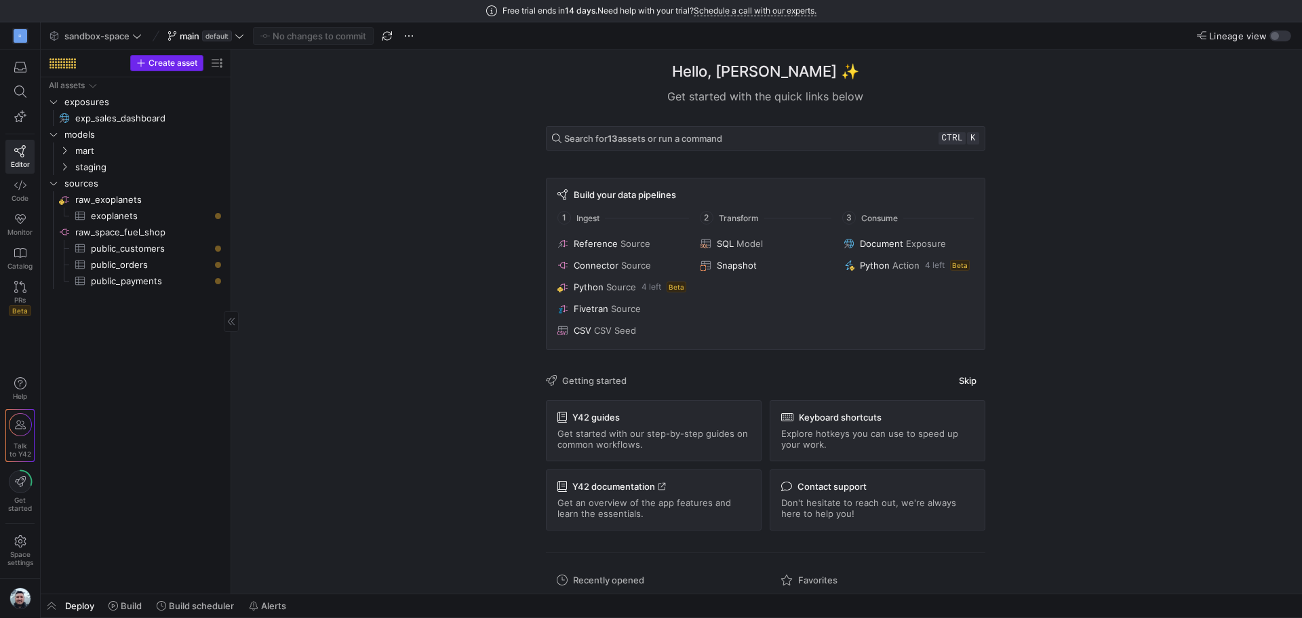
click at [180, 61] on span "Create asset" at bounding box center [173, 62] width 49 height 9
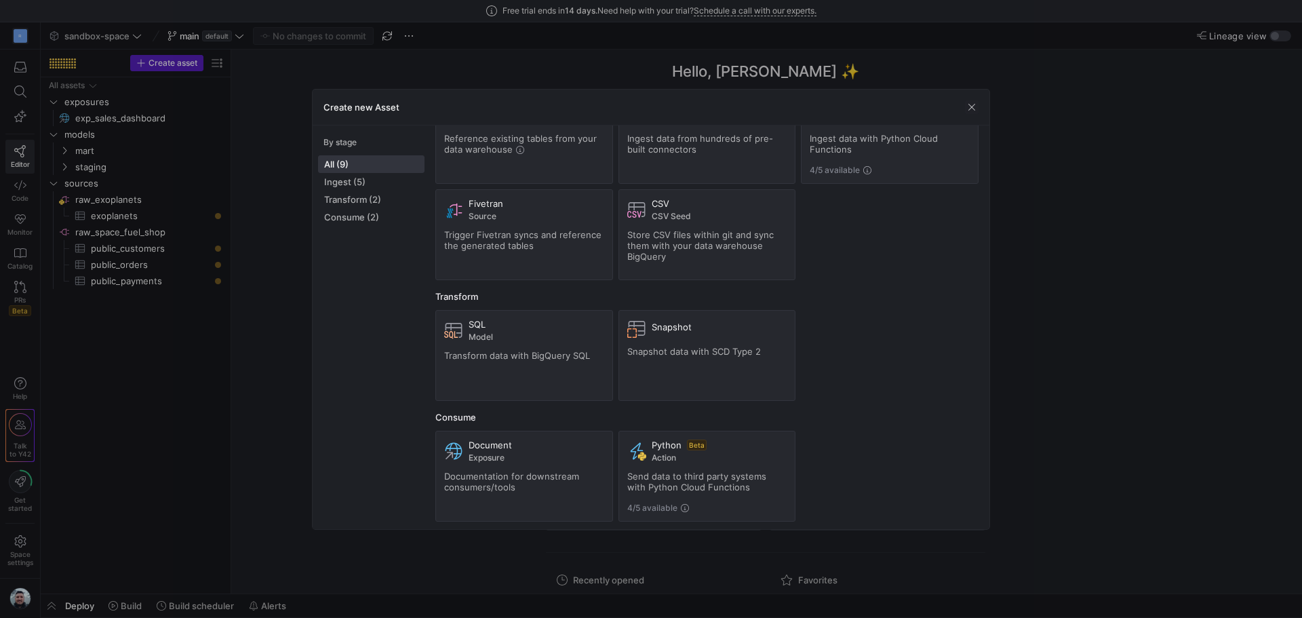
scroll to position [66, 0]
click at [359, 183] on span "Ingest (5)" at bounding box center [371, 181] width 94 height 11
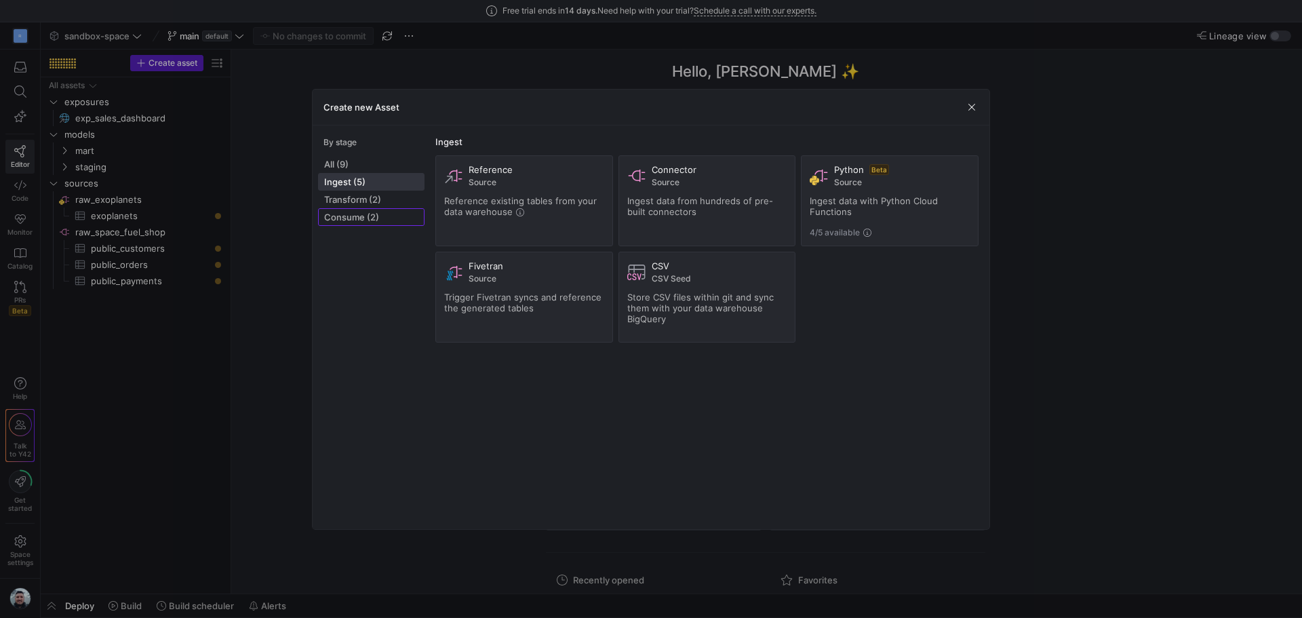
click at [356, 208] on button "Consume (2)" at bounding box center [371, 217] width 106 height 18
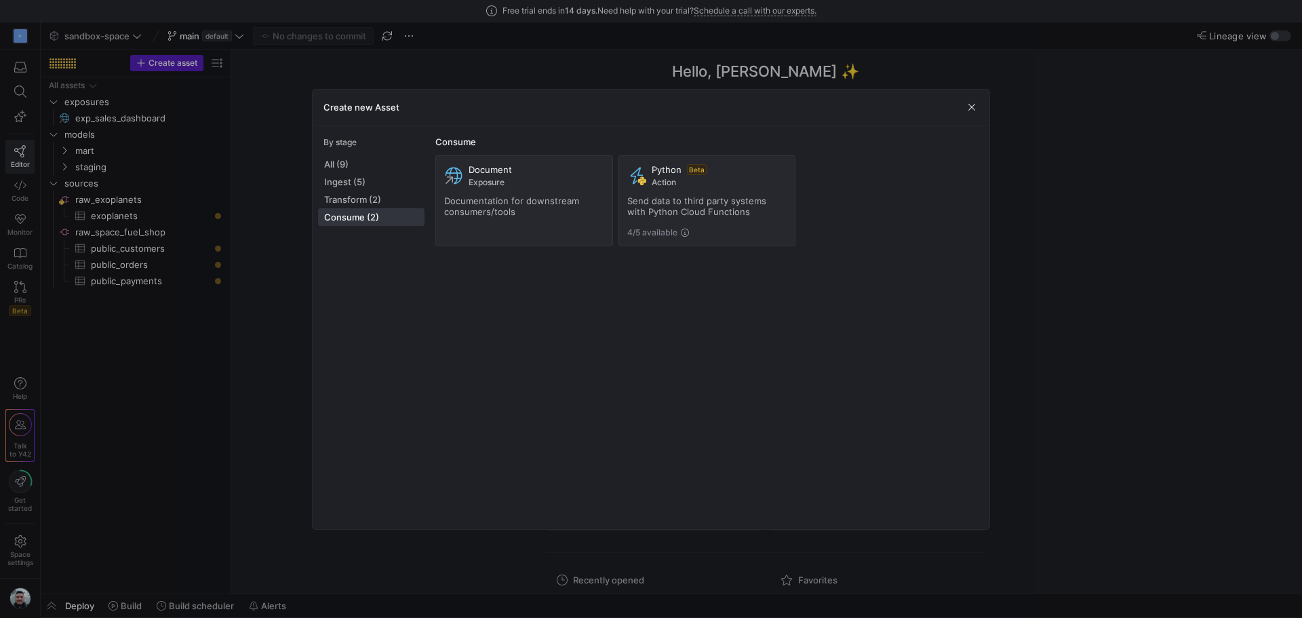
click at [349, 229] on div "By stage All (9) Ingest (5) Transform (2) Consume (2)" at bounding box center [371, 327] width 106 height 382
click at [355, 202] on span "Transform (2)" at bounding box center [371, 199] width 94 height 11
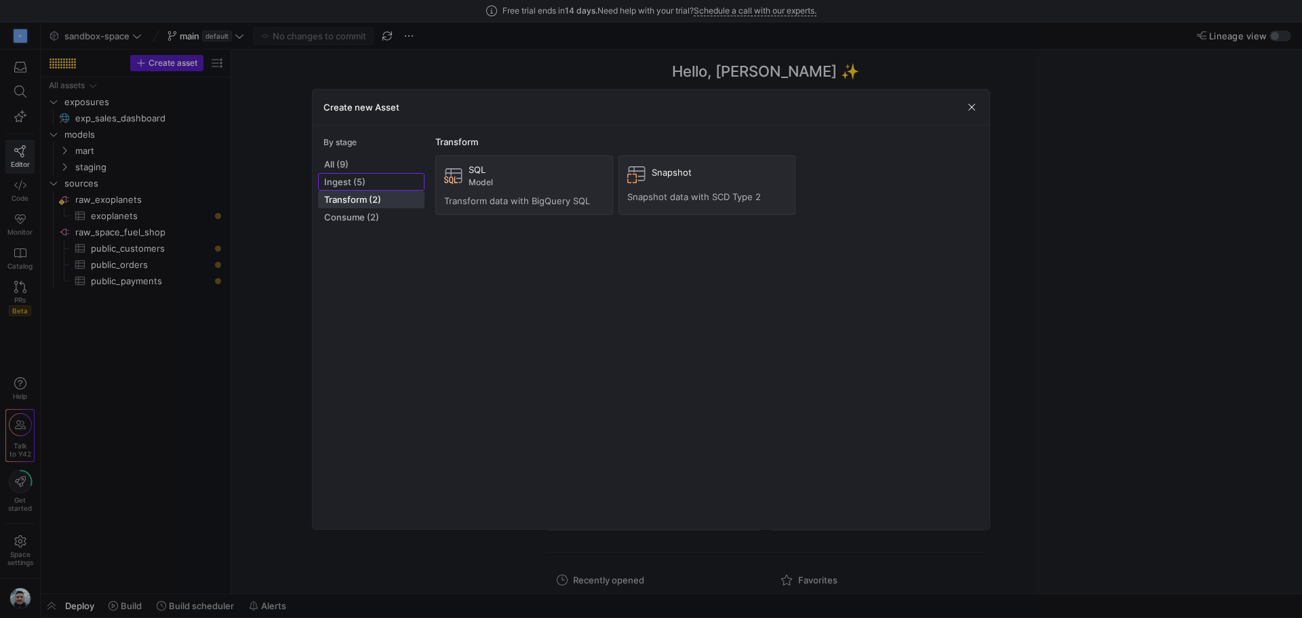
click at [357, 177] on span "Ingest (5)" at bounding box center [371, 181] width 94 height 11
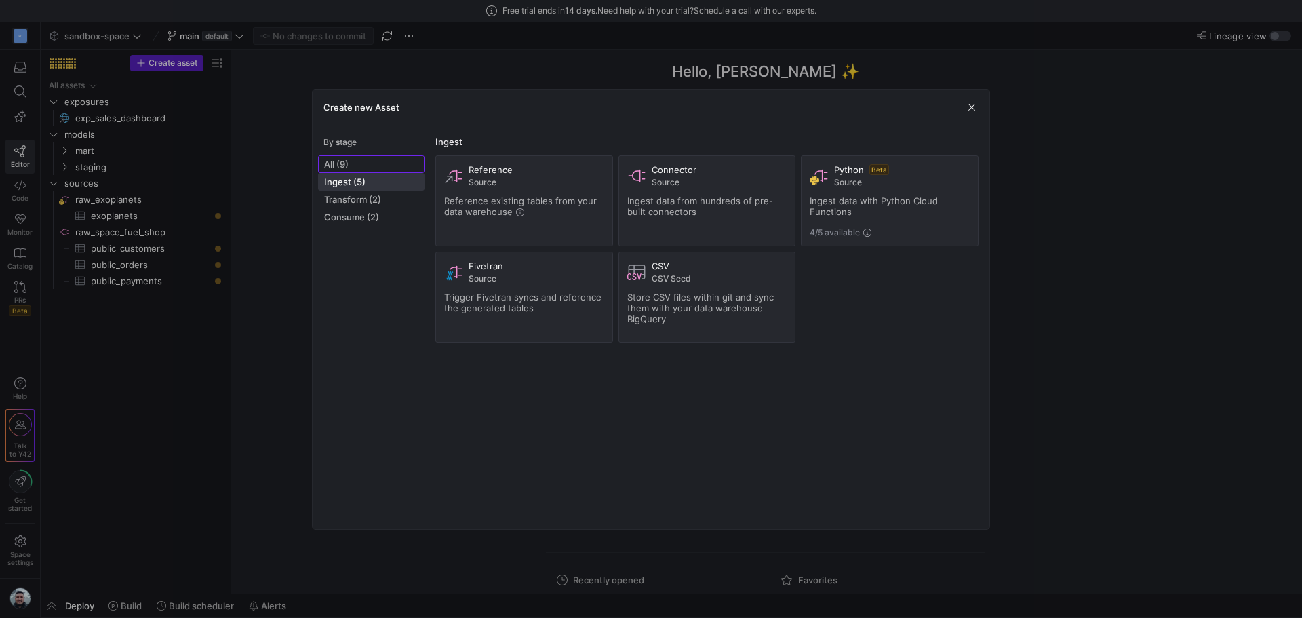
click at [375, 163] on span "All (9)" at bounding box center [371, 164] width 94 height 11
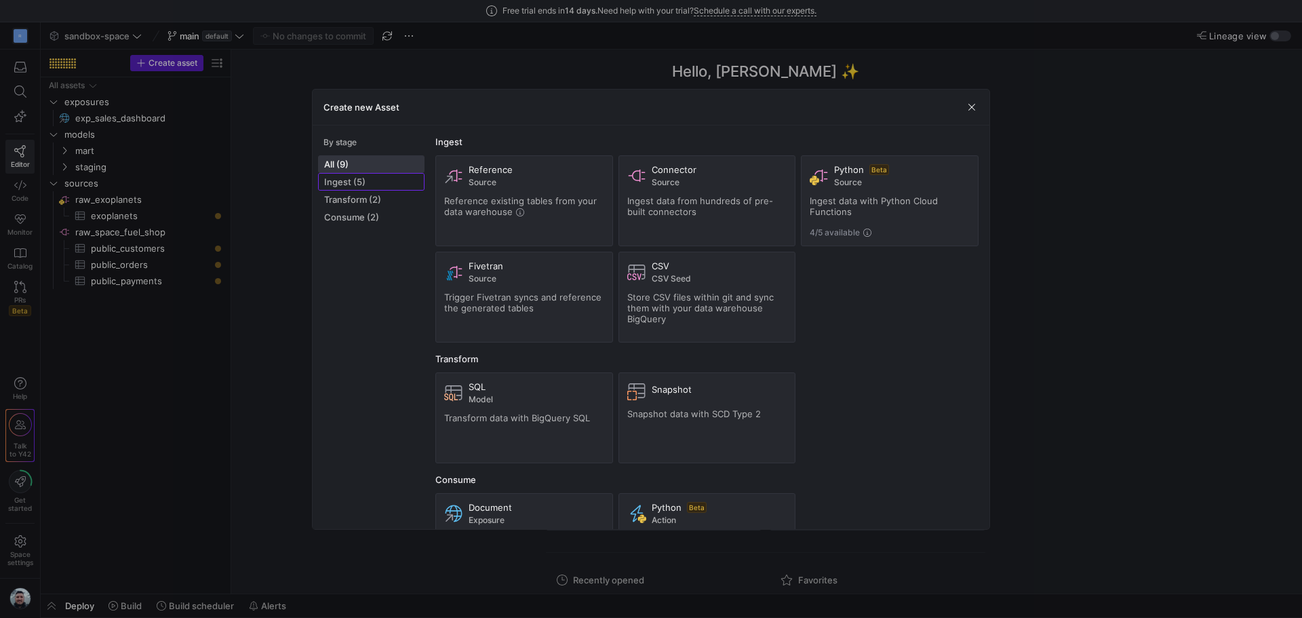
click at [359, 174] on span at bounding box center [371, 182] width 105 height 16
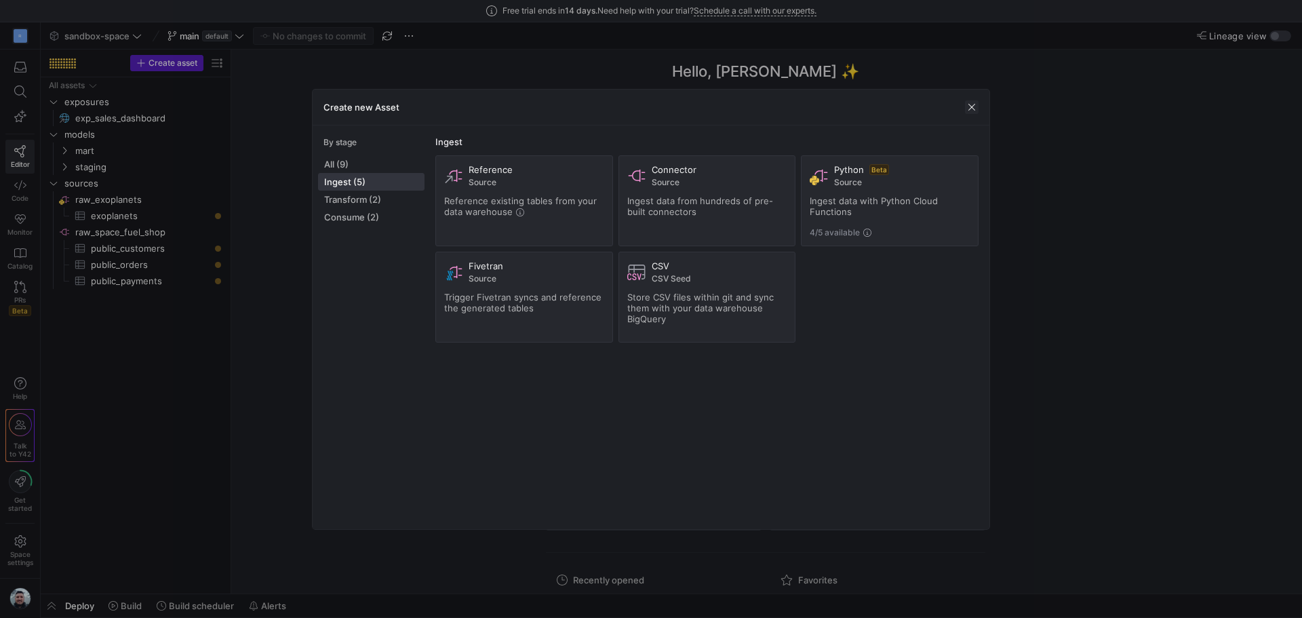
click at [969, 106] on span "button" at bounding box center [972, 107] width 14 height 14
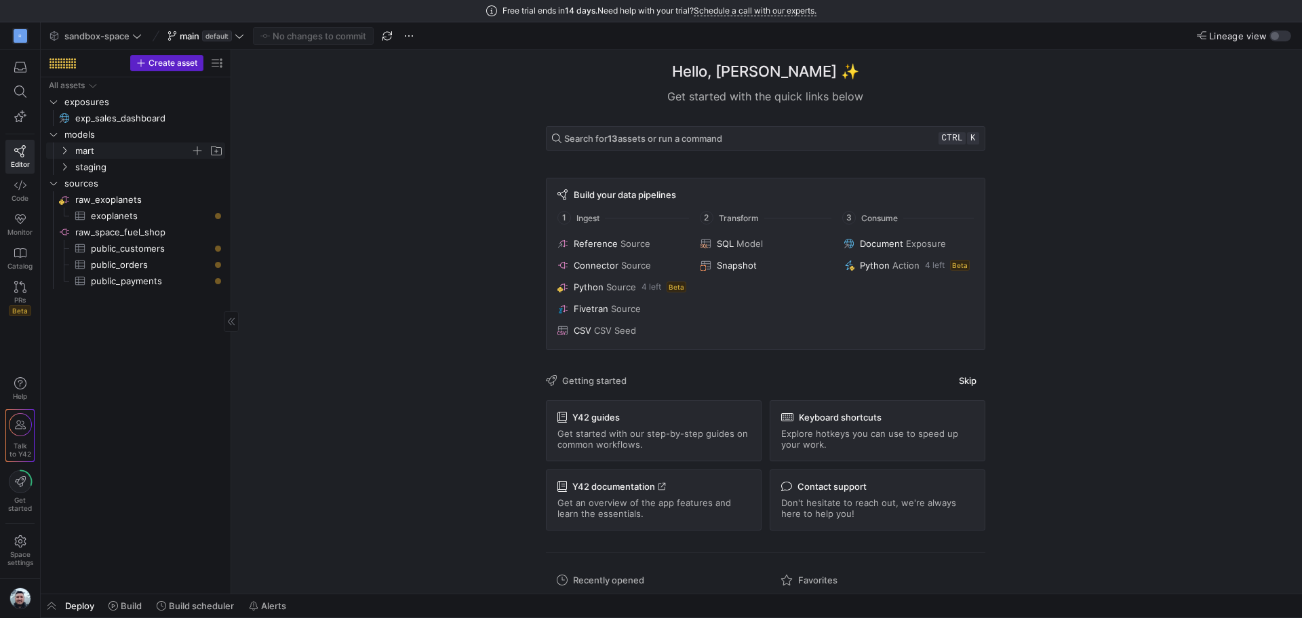
click at [113, 156] on span "mart" at bounding box center [132, 151] width 115 height 16
click at [104, 176] on span "mrt_revenue_by_payment_method​​​​​​​​​​" at bounding box center [147, 184] width 125 height 16
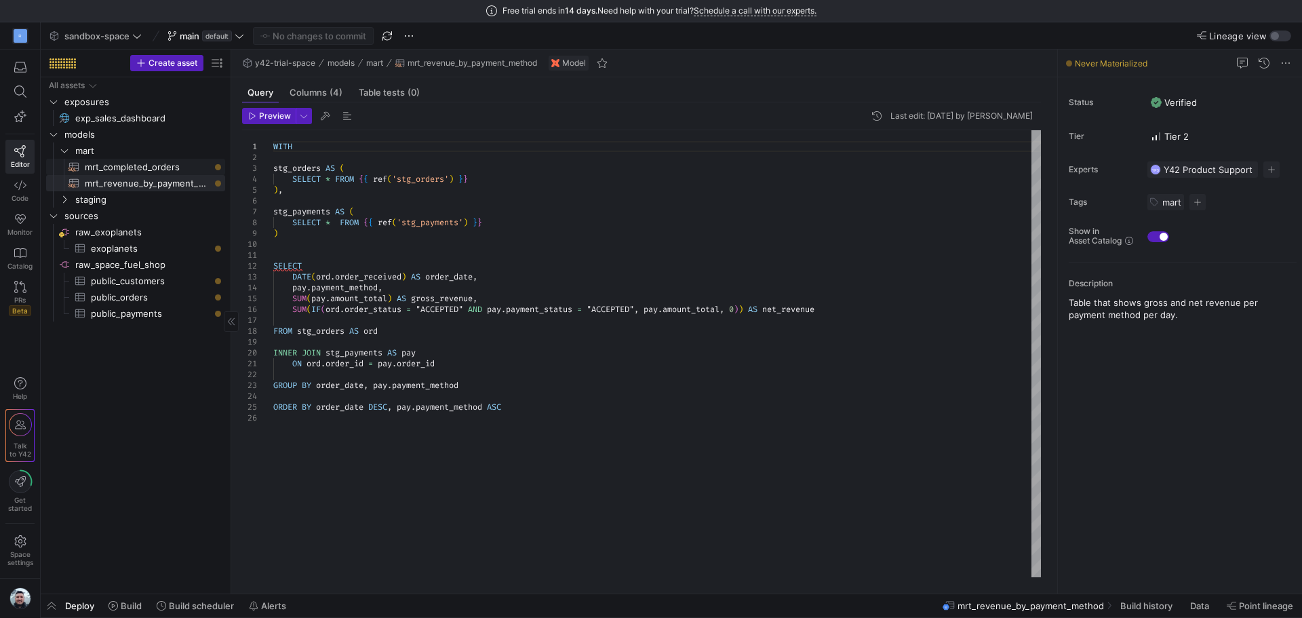
click at [134, 172] on span "mrt_completed_orders​​​​​​​​​​" at bounding box center [147, 167] width 125 height 16
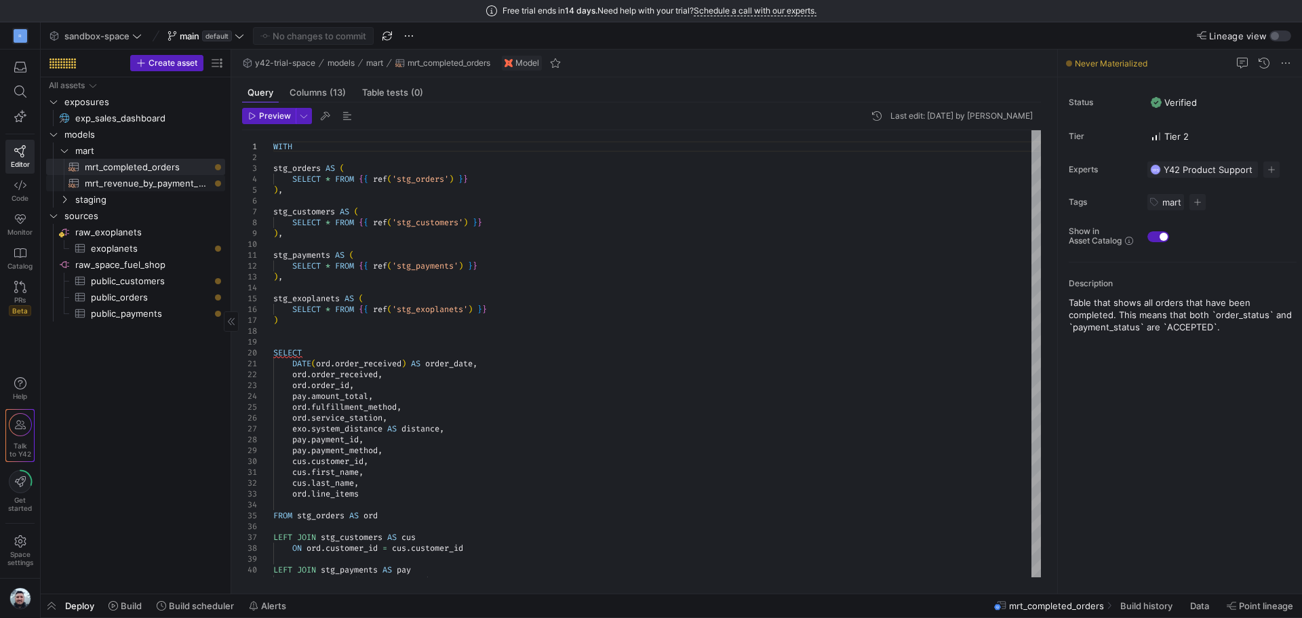
click at [160, 184] on span "mrt_revenue_by_payment_method​​​​​​​​​​" at bounding box center [147, 184] width 125 height 16
type textarea "WITH stg_orders AS ( SELECT * FROM {{ ref('stg_orders') }} ), stg_payments AS (…"
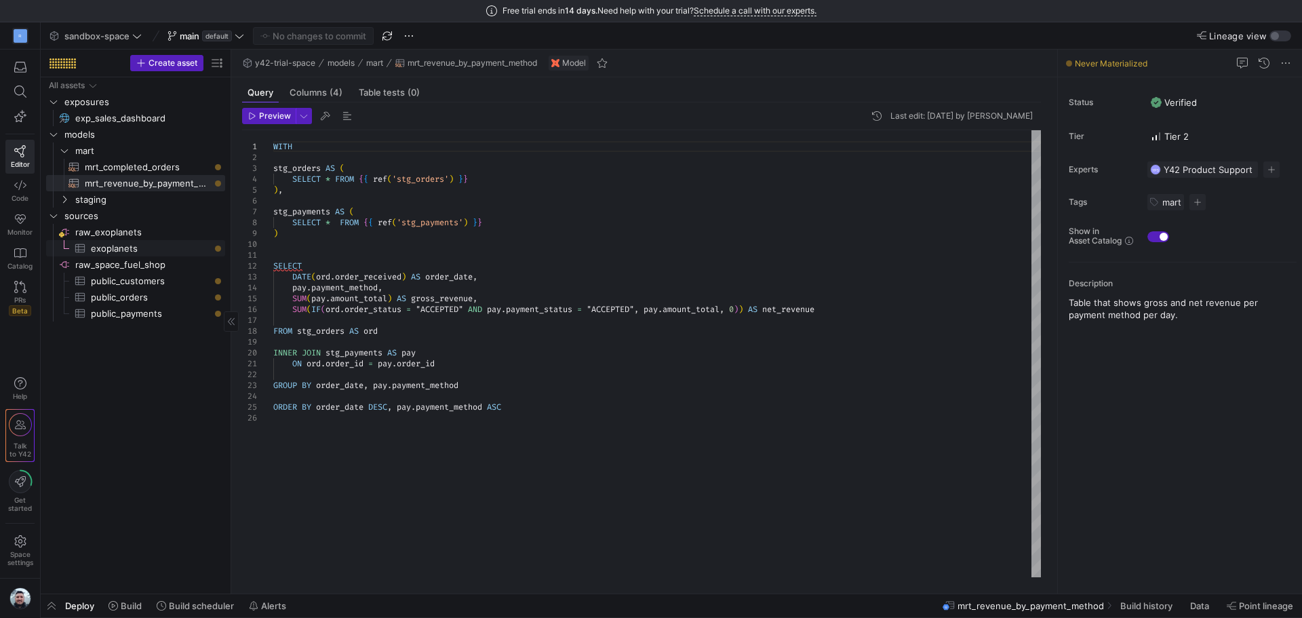
click at [133, 246] on span "exoplanets​​​​​​​​​" at bounding box center [150, 249] width 119 height 16
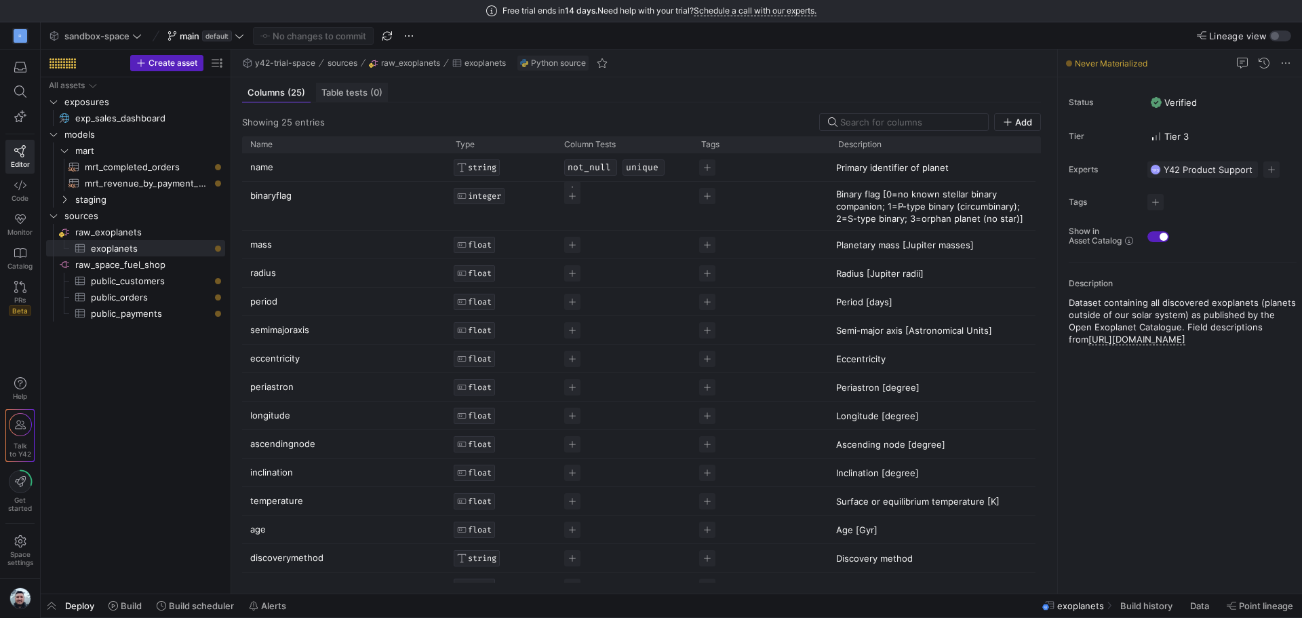
click at [355, 97] on span "Table tests (0)" at bounding box center [351, 92] width 61 height 9
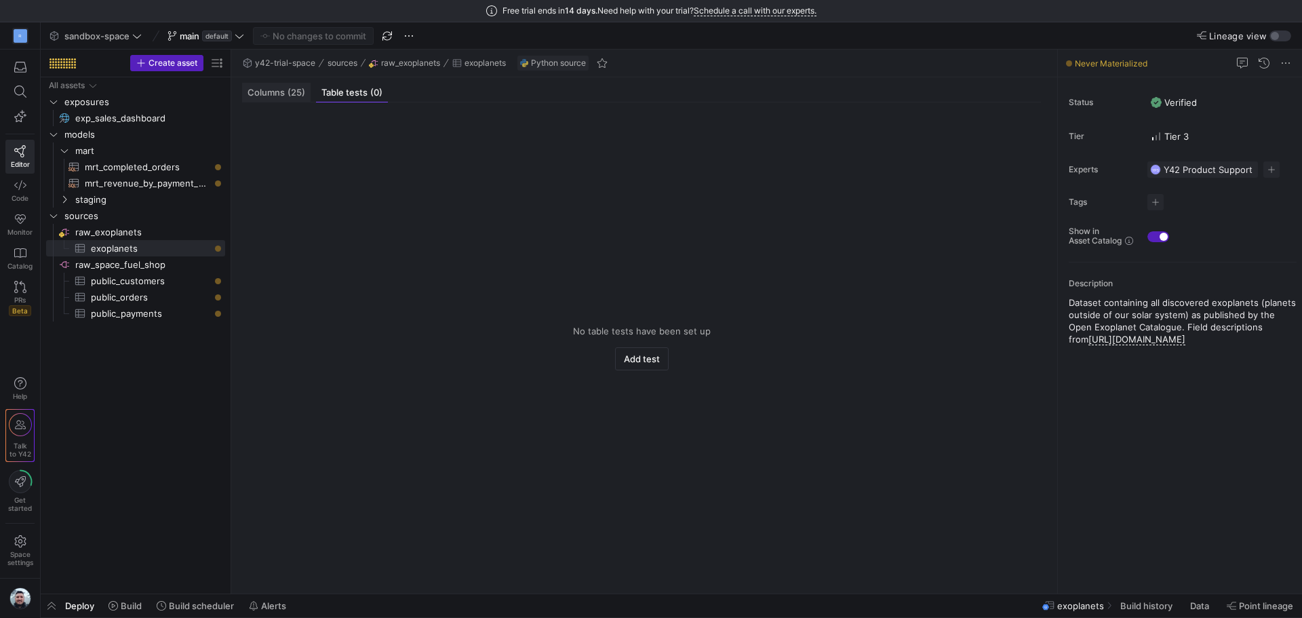
click at [288, 92] on span "(25)" at bounding box center [297, 92] width 18 height 9
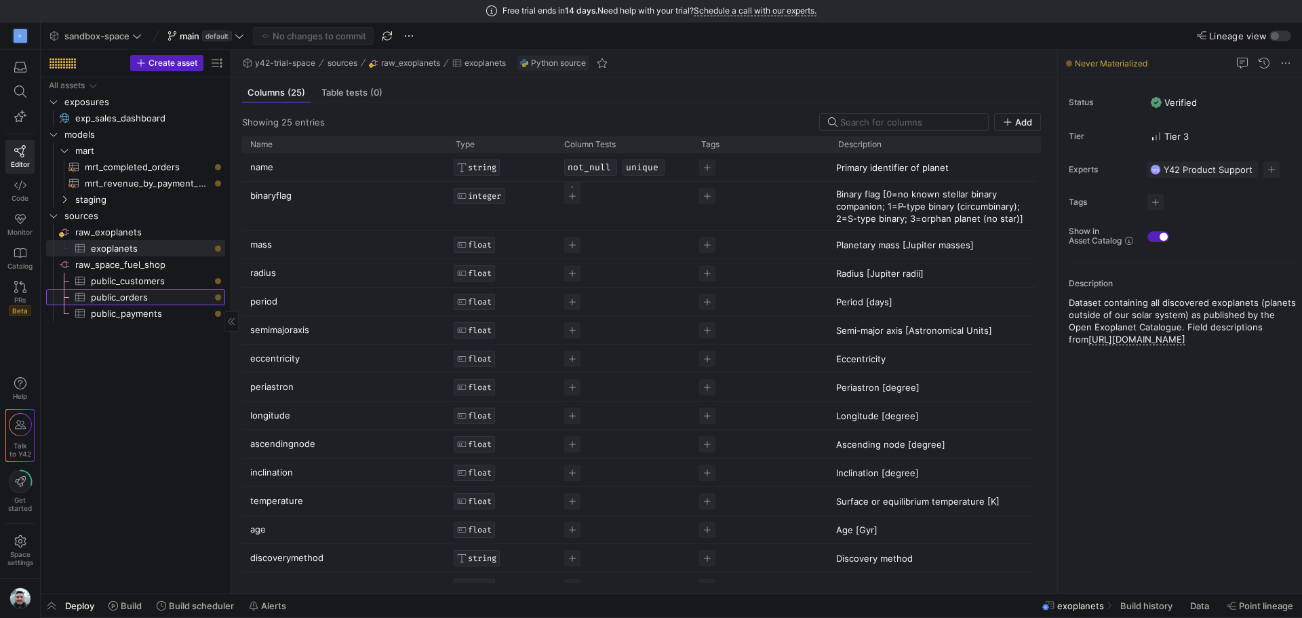
click at [132, 290] on span "public_orders​​​​​​​​​" at bounding box center [150, 298] width 119 height 16
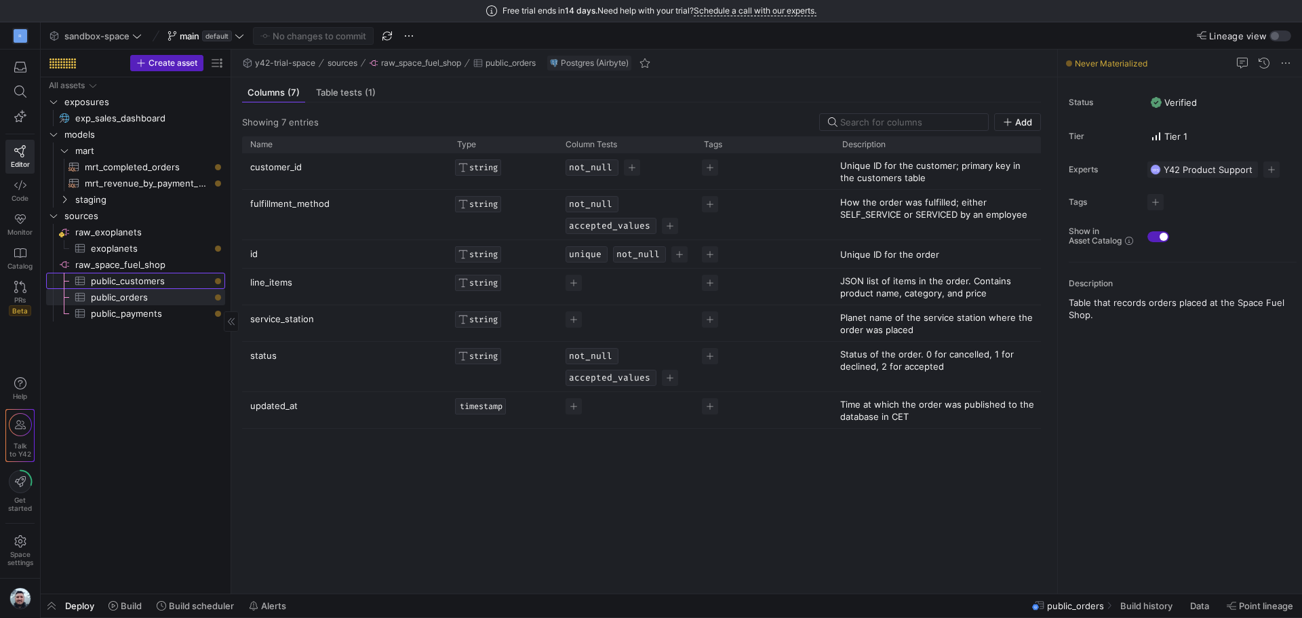
click at [140, 283] on span "public_customers​​​​​​​​​" at bounding box center [150, 281] width 119 height 16
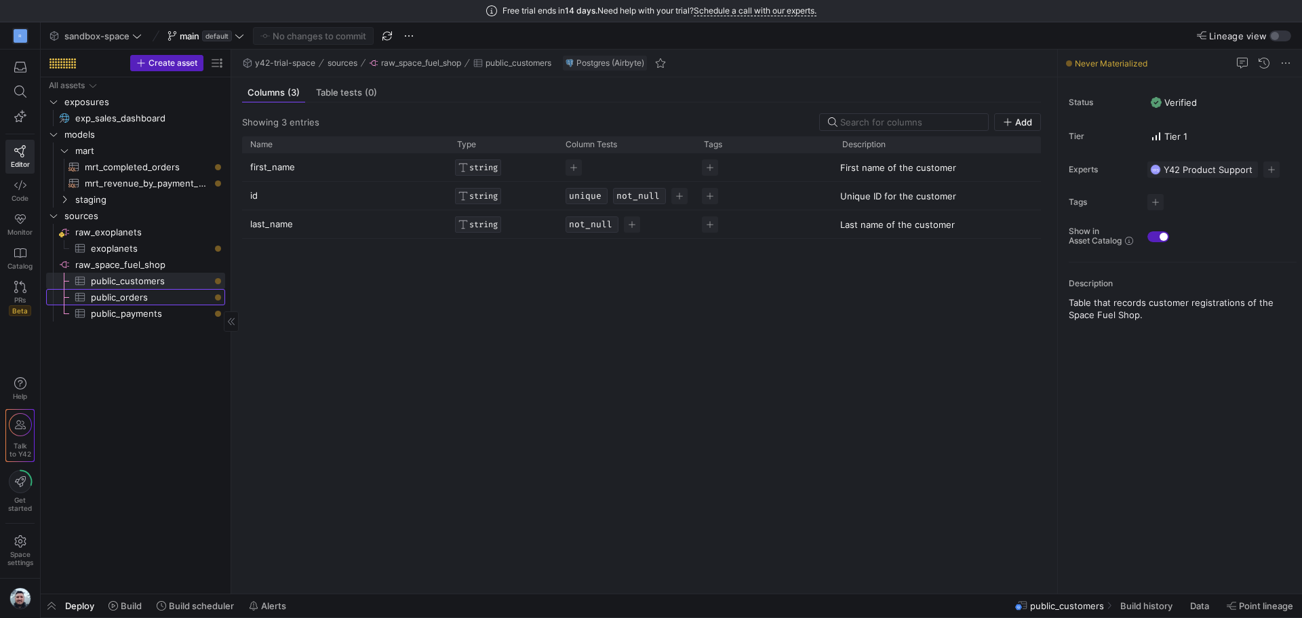
click at [122, 293] on span "public_orders​​​​​​​​​" at bounding box center [150, 298] width 119 height 16
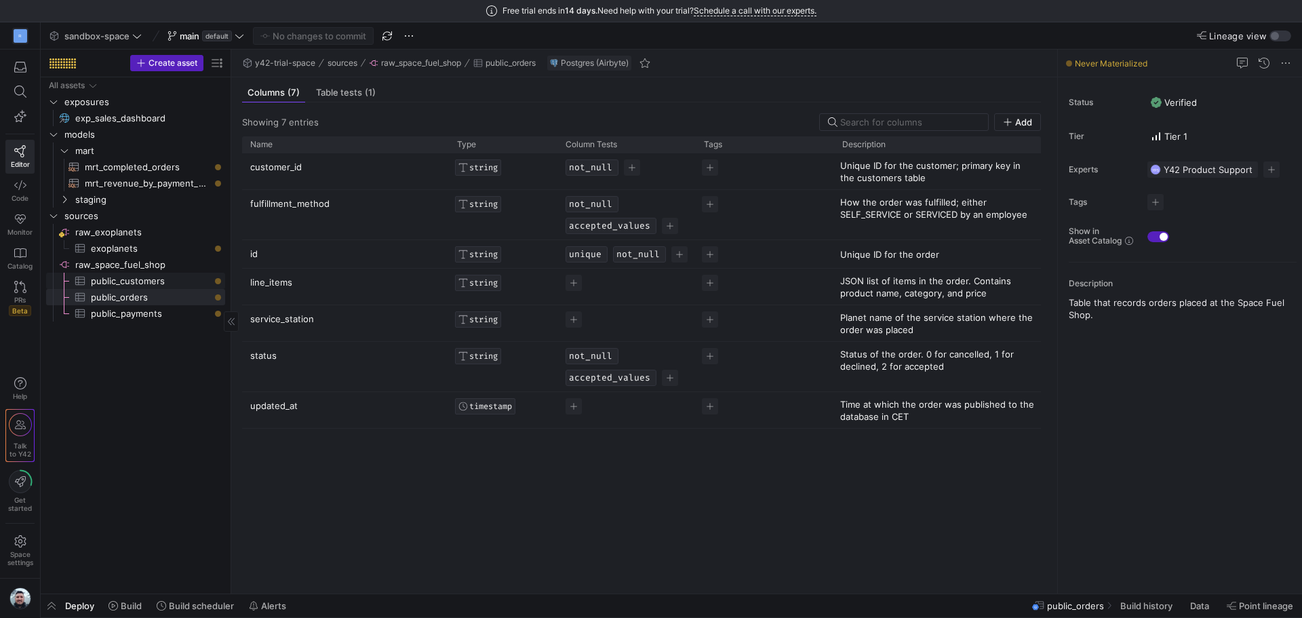
click at [134, 287] on span "public_customers​​​​​​​​​" at bounding box center [150, 281] width 119 height 16
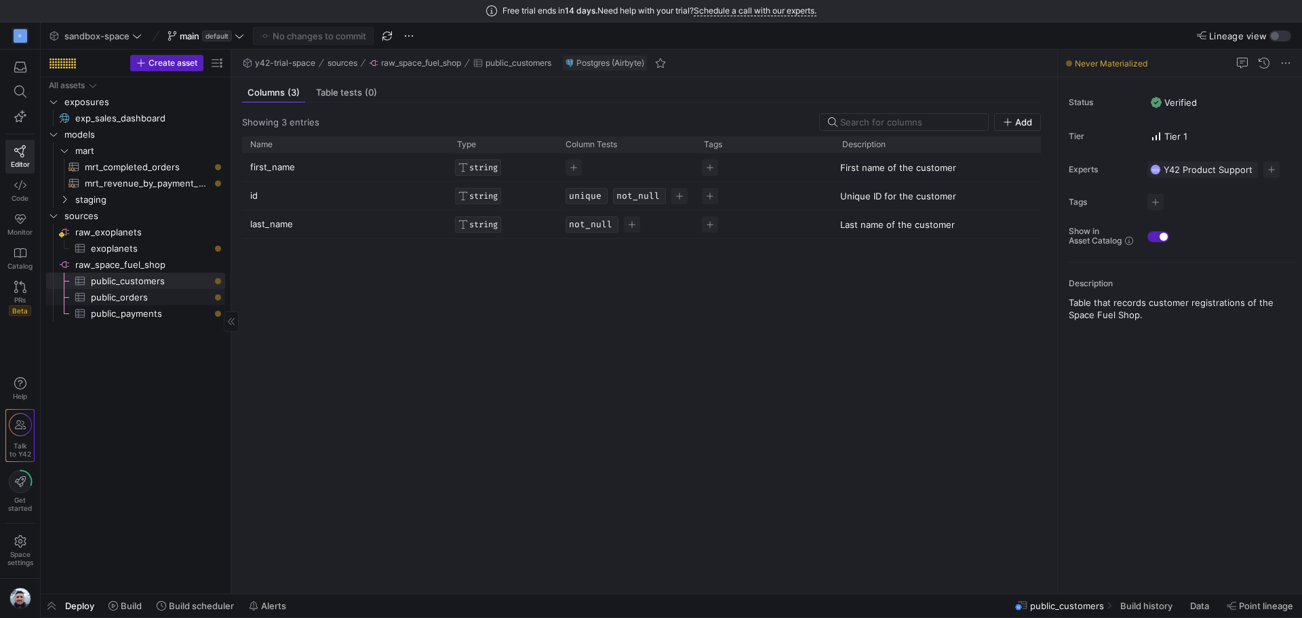
click at [93, 299] on span "public_orders​​​​​​​​​" at bounding box center [150, 298] width 119 height 16
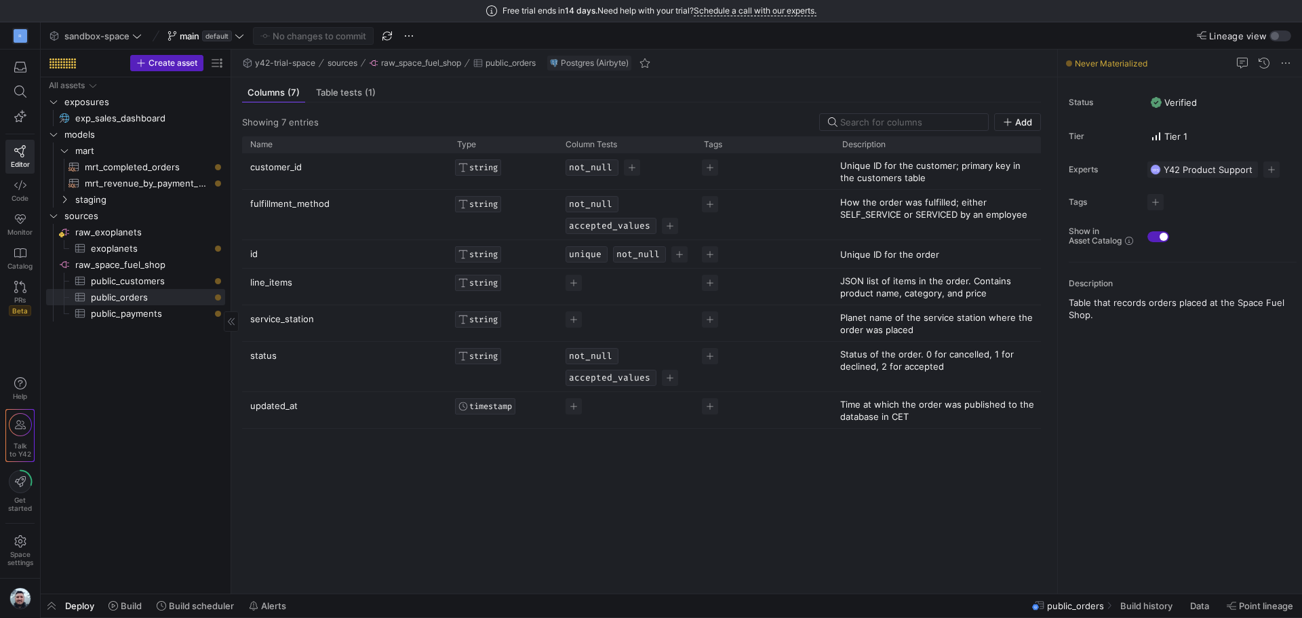
click at [117, 321] on div "All assets exposures exp_sales_dashboard​​​​​ models mart staging sources raw_e…" at bounding box center [135, 332] width 179 height 511
click at [109, 315] on span "public_payments​​​​​​​​​" at bounding box center [150, 314] width 119 height 16
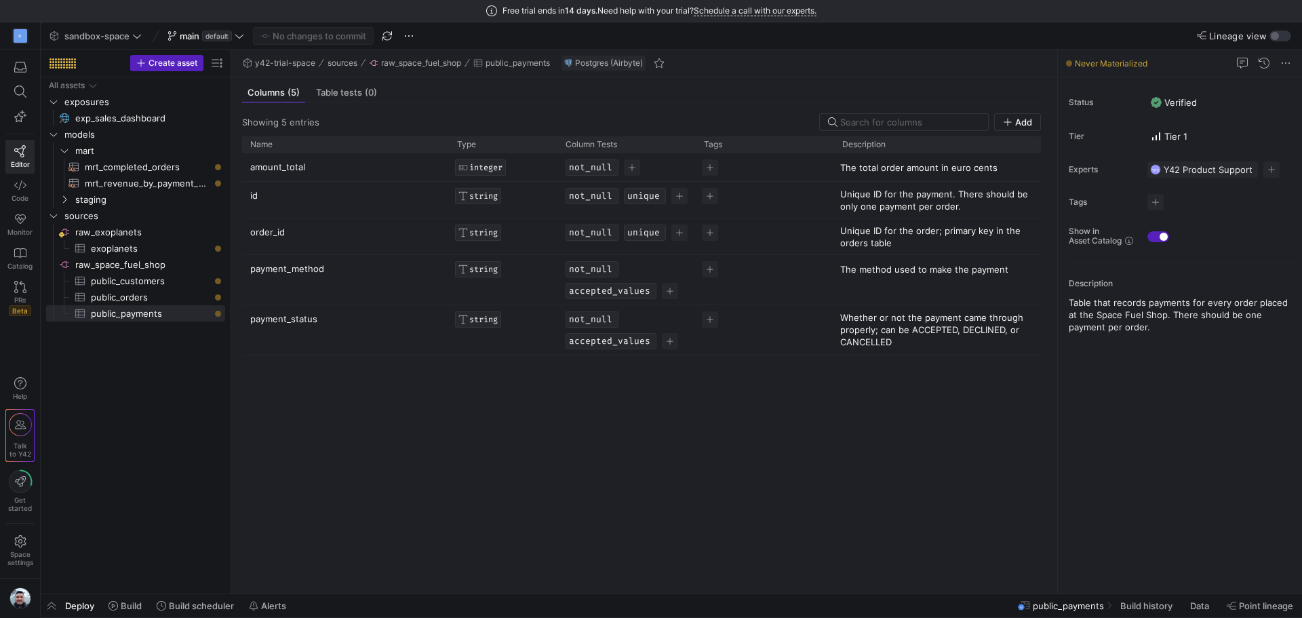
click at [19, 128] on div at bounding box center [19, 94] width 29 height 79
click at [20, 120] on icon "button" at bounding box center [20, 116] width 12 height 12
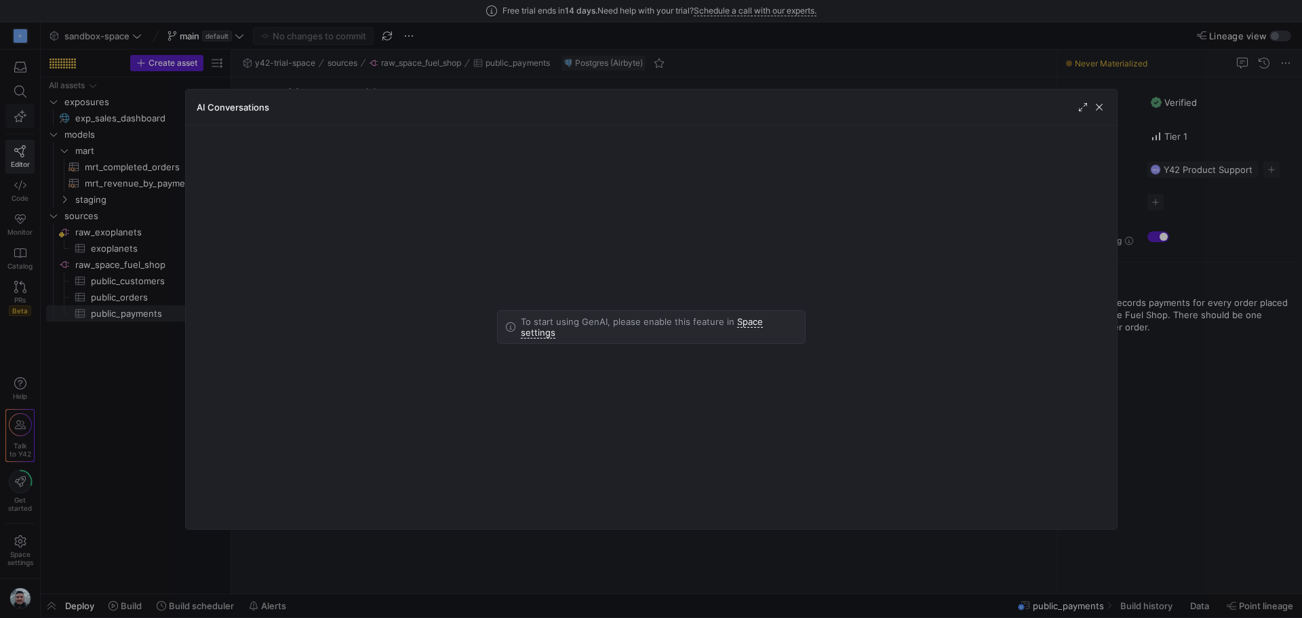
click at [17, 121] on div at bounding box center [651, 309] width 1302 height 618
